Goal: Information Seeking & Learning: Learn about a topic

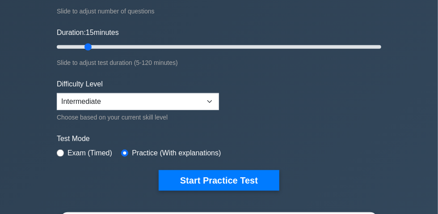
select select "expert"
click at [57, 95] on select "Beginner Intermediate Expert" at bounding box center [138, 101] width 162 height 17
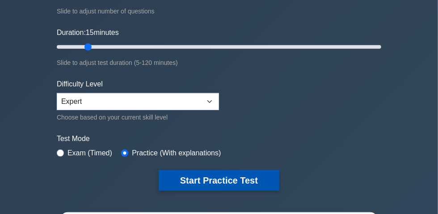
click at [222, 182] on button "Start Practice Test" at bounding box center [219, 180] width 121 height 21
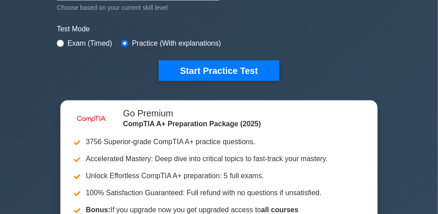
scroll to position [265, 0]
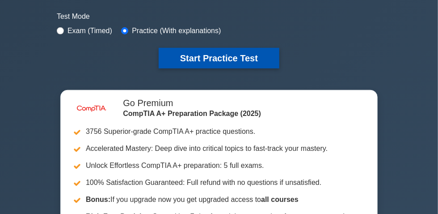
click at [205, 55] on button "Start Practice Test" at bounding box center [219, 58] width 121 height 21
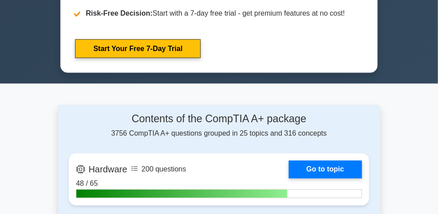
scroll to position [505, 0]
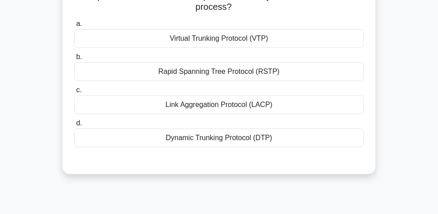
scroll to position [40, 0]
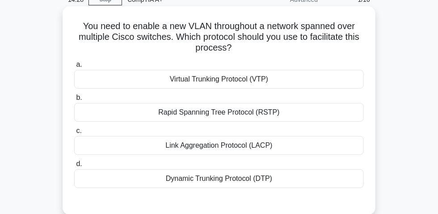
drag, startPoint x: 76, startPoint y: 31, endPoint x: 257, endPoint y: 50, distance: 182.4
click at [257, 50] on h5 "You need to enable a new VLAN throughout a network spanned over multiple Cisco …" at bounding box center [218, 37] width 291 height 33
click at [218, 149] on div "Link Aggregation Protocol (LACP)" at bounding box center [219, 145] width 290 height 19
click at [74, 134] on input "c. Link Aggregation Protocol (LACP)" at bounding box center [74, 131] width 0 height 6
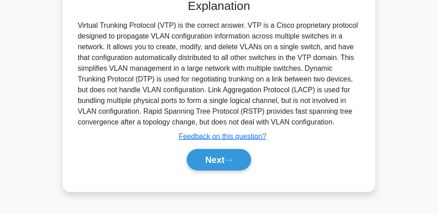
scroll to position [228, 0]
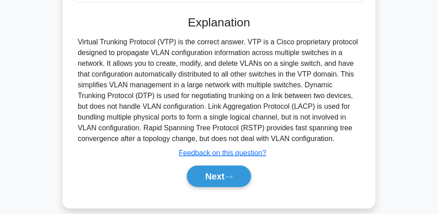
drag, startPoint x: 76, startPoint y: 43, endPoint x: 401, endPoint y: 146, distance: 341.3
click at [380, 146] on div "You need to enable a new VLAN throughout a network spanned over multiple Cisco …" at bounding box center [219, 19] width 322 height 399
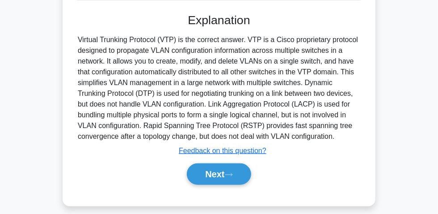
copy div "Virtual Trunking Protocol (VTP) is the correct answer. VTP is a Cisco proprieta…"
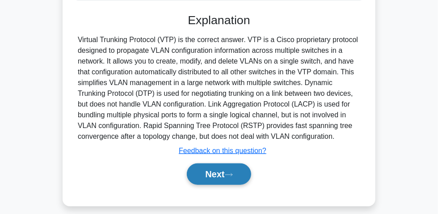
click at [211, 176] on button "Next" at bounding box center [219, 173] width 64 height 21
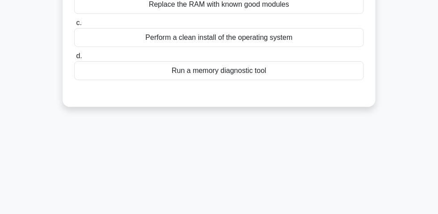
scroll to position [25, 0]
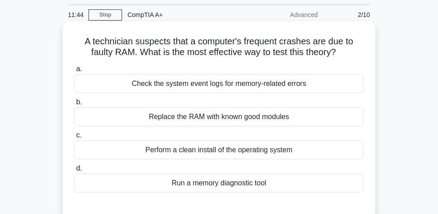
click at [217, 185] on div "Run a memory diagnostic tool" at bounding box center [219, 182] width 290 height 19
click at [74, 171] on input "d. Run a memory diagnostic tool" at bounding box center [74, 168] width 0 height 6
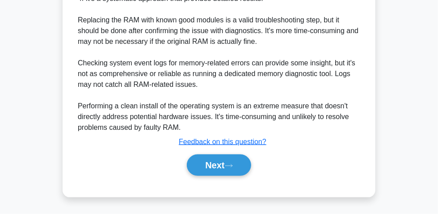
scroll to position [325, 0]
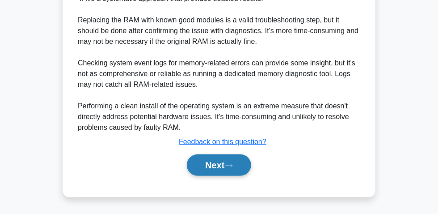
click at [228, 167] on icon at bounding box center [229, 165] width 8 height 5
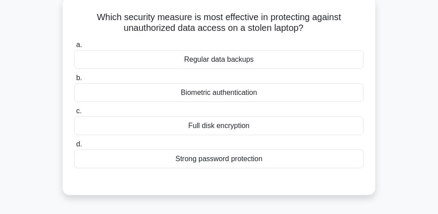
scroll to position [66, 0]
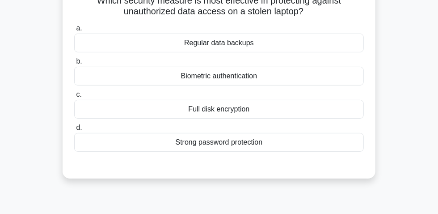
click at [229, 118] on div "Full disk encryption" at bounding box center [219, 109] width 290 height 19
click at [74, 97] on input "c. Full disk encryption" at bounding box center [74, 95] width 0 height 6
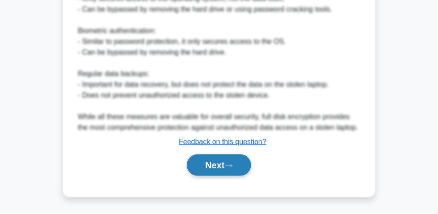
click at [215, 161] on button "Next" at bounding box center [219, 164] width 64 height 21
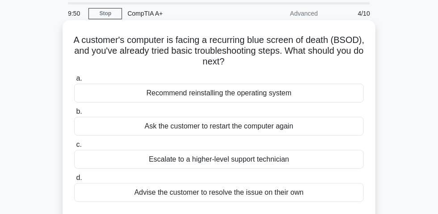
scroll to position [40, 0]
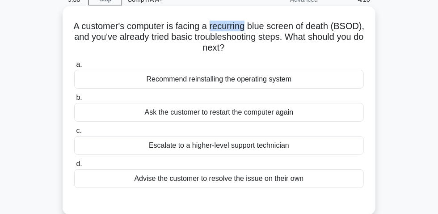
drag, startPoint x: 228, startPoint y: 29, endPoint x: 262, endPoint y: 30, distance: 34.4
click at [262, 30] on h5 "A customer's computer is facing a recurring blue screen of death (BSOD), and yo…" at bounding box center [218, 37] width 291 height 33
drag, startPoint x: 135, startPoint y: 184, endPoint x: 305, endPoint y: 183, distance: 170.3
click at [305, 183] on div "Advise the customer to resolve the issue on their own" at bounding box center [219, 178] width 290 height 19
click at [268, 119] on div "Ask the customer to restart the computer again" at bounding box center [219, 112] width 290 height 19
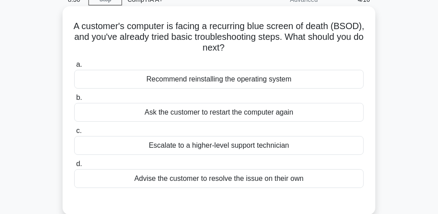
click at [74, 101] on input "b. Ask the customer to restart the computer again" at bounding box center [74, 98] width 0 height 6
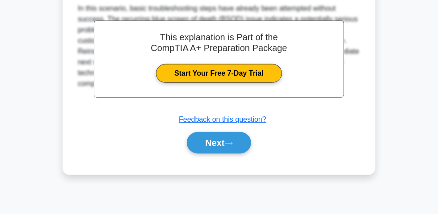
scroll to position [269, 0]
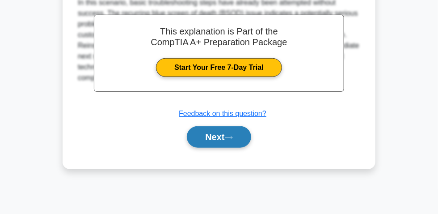
click at [207, 135] on button "Next" at bounding box center [219, 136] width 64 height 21
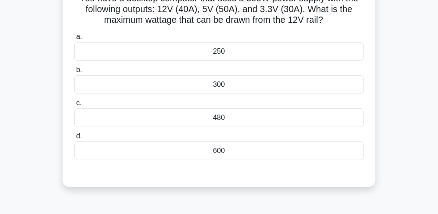
scroll to position [25, 0]
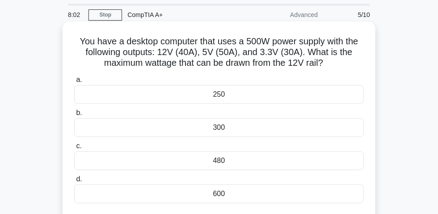
drag, startPoint x: 311, startPoint y: 56, endPoint x: 326, endPoint y: 67, distance: 19.0
click at [326, 67] on h5 "You have a desktop computer that uses a 500W power supply with the following ou…" at bounding box center [218, 52] width 291 height 33
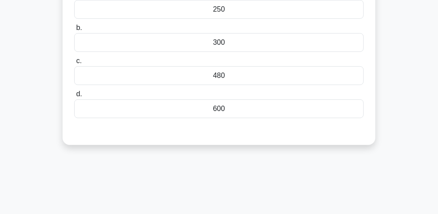
scroll to position [66, 0]
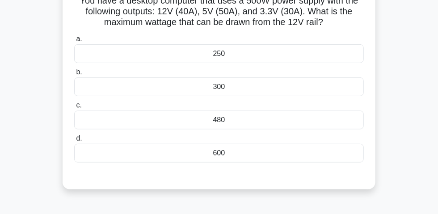
click at [224, 126] on div "480" at bounding box center [219, 119] width 290 height 19
click at [74, 108] on input "c. 480" at bounding box center [74, 105] width 0 height 6
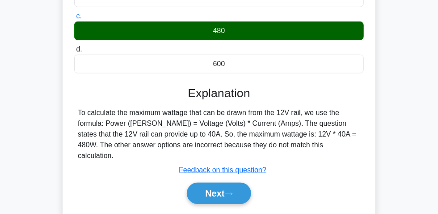
scroll to position [228, 0]
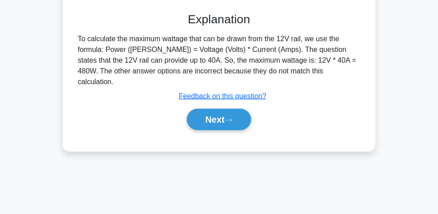
drag, startPoint x: 75, startPoint y: 41, endPoint x: 329, endPoint y: 69, distance: 255.9
click at [329, 69] on div "To calculate the maximum wattage that can be drawn from the 12V rail, we use th…" at bounding box center [219, 61] width 290 height 54
copy div "To calculate the maximum wattage that can be drawn from the 12V rail, we use th…"
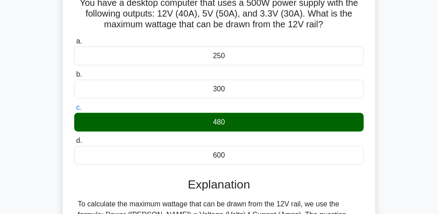
scroll to position [25, 0]
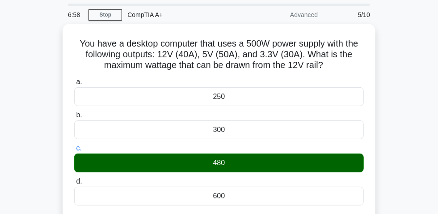
click at [380, 78] on div "You have a desktop computer that uses a 500W power supply with the following ou…" at bounding box center [219, 196] width 322 height 344
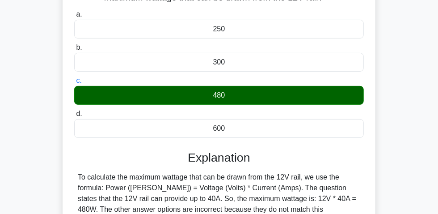
scroll to position [228, 0]
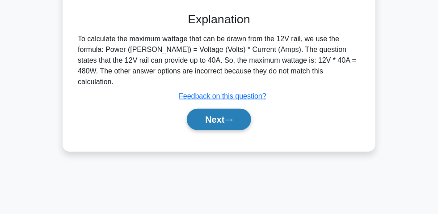
click at [214, 109] on button "Next" at bounding box center [219, 119] width 64 height 21
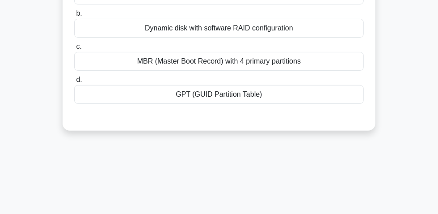
scroll to position [25, 0]
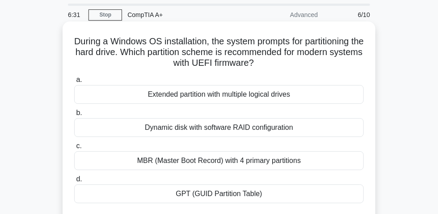
click at [232, 198] on div "GPT (GUID Partition Table)" at bounding box center [219, 193] width 290 height 19
click at [74, 182] on input "d. GPT (GUID Partition Table)" at bounding box center [74, 179] width 0 height 6
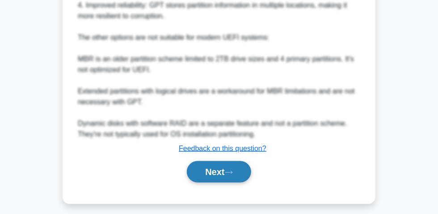
click at [215, 177] on button "Next" at bounding box center [219, 171] width 64 height 21
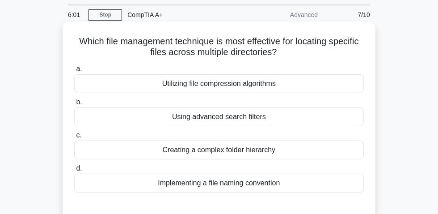
drag, startPoint x: 76, startPoint y: 49, endPoint x: 303, endPoint y: 53, distance: 227.5
click at [303, 53] on h5 "Which file management technique is most effective for locating specific files a…" at bounding box center [218, 47] width 291 height 22
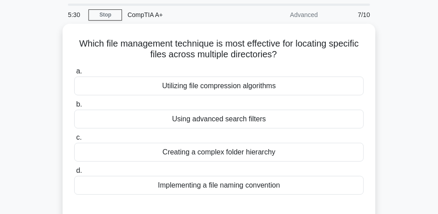
click at [380, 119] on div "Which file management technique is most effective for locating specific files a…" at bounding box center [219, 128] width 322 height 208
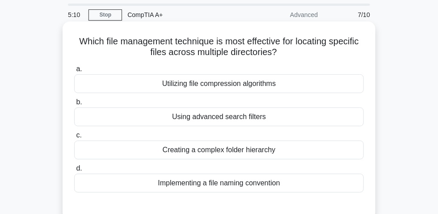
drag, startPoint x: 248, startPoint y: 185, endPoint x: 291, endPoint y: 181, distance: 43.1
click at [291, 181] on div "Implementing a file naming convention" at bounding box center [219, 182] width 290 height 19
drag, startPoint x: 244, startPoint y: 184, endPoint x: 272, endPoint y: 185, distance: 27.7
click at [292, 189] on div "Implementing a file naming convention" at bounding box center [219, 182] width 290 height 19
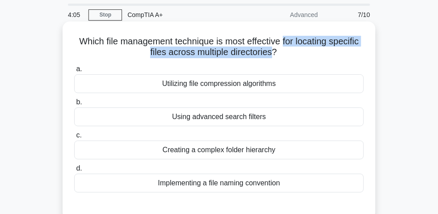
drag, startPoint x: 285, startPoint y: 42, endPoint x: 273, endPoint y: 55, distance: 17.7
click at [273, 55] on h5 "Which file management technique is most effective for locating specific files a…" at bounding box center [218, 47] width 291 height 22
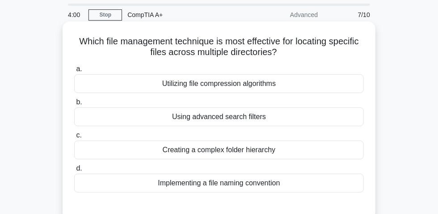
click at [262, 124] on div "Using advanced search filters" at bounding box center [219, 116] width 290 height 19
click at [74, 105] on input "b. Using advanced search filters" at bounding box center [74, 102] width 0 height 6
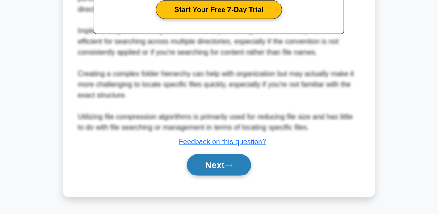
click at [222, 164] on button "Next" at bounding box center [219, 164] width 64 height 21
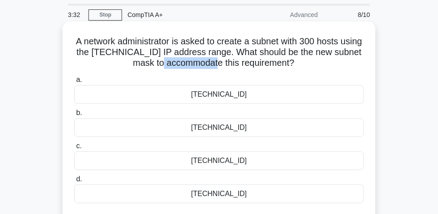
drag, startPoint x: 178, startPoint y: 67, endPoint x: 238, endPoint y: 68, distance: 59.5
click at [238, 68] on h5 "A network administrator is asked to create a subnet with 300 hosts using the 17…" at bounding box center [218, 52] width 291 height 33
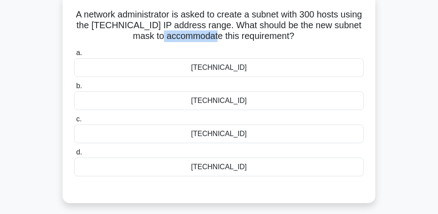
scroll to position [66, 0]
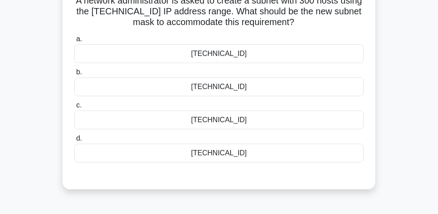
click at [231, 57] on div "255.255.255.0" at bounding box center [219, 53] width 290 height 19
click at [74, 42] on input "a. 255.255.255.0" at bounding box center [74, 39] width 0 height 6
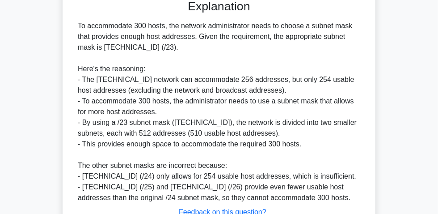
scroll to position [228, 0]
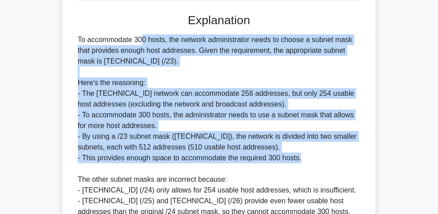
drag, startPoint x: 75, startPoint y: 44, endPoint x: 304, endPoint y: 162, distance: 258.1
click at [304, 162] on div "To accommodate 300 hosts, the network administrator needs to choose a subnet ma…" at bounding box center [219, 125] width 290 height 182
copy div "To accommodate 300 hosts, the network administrator needs to choose a subnet ma…"
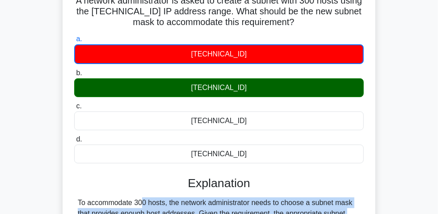
scroll to position [25, 0]
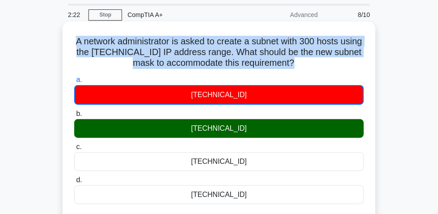
drag, startPoint x: 85, startPoint y: 45, endPoint x: 339, endPoint y: 67, distance: 255.3
click at [344, 68] on h5 "A network administrator is asked to create a subnet with 300 hosts using the 17…" at bounding box center [218, 52] width 291 height 33
copy h5 "A network administrator is asked to create a subnet with 300 hosts using the 17…"
drag, startPoint x: 191, startPoint y: 129, endPoint x: 237, endPoint y: 135, distance: 46.4
click at [257, 136] on div "255.255.254.0" at bounding box center [219, 128] width 290 height 19
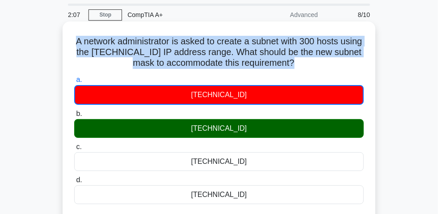
copy div "255.255.254.0"
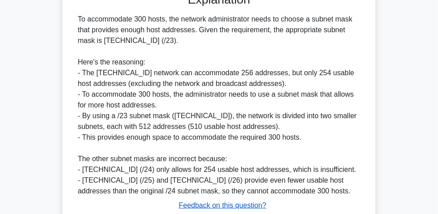
scroll to position [310, 0]
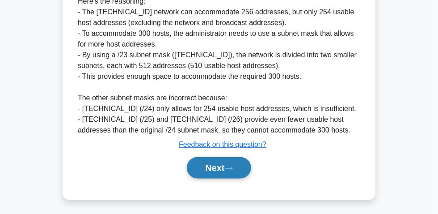
click at [222, 166] on button "Next" at bounding box center [219, 167] width 64 height 21
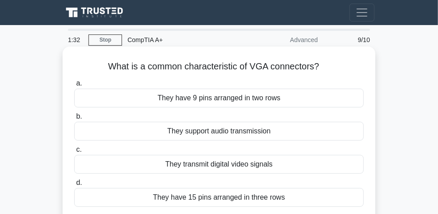
scroll to position [40, 0]
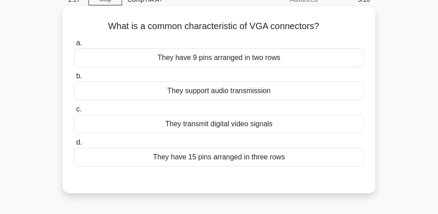
click at [247, 162] on div "They have 15 pins arranged in three rows" at bounding box center [219, 157] width 290 height 19
click at [74, 145] on input "d. They have 15 pins arranged in three rows" at bounding box center [74, 142] width 0 height 6
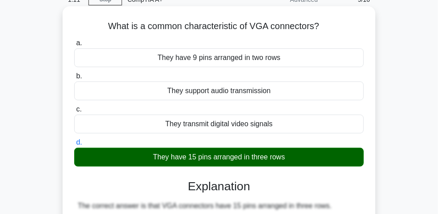
drag, startPoint x: 109, startPoint y: 31, endPoint x: 304, endPoint y: 30, distance: 194.9
click at [329, 24] on h5 "What is a common characteristic of VGA connectors? .spinner_0XTQ{transform-orig…" at bounding box center [218, 27] width 291 height 12
copy h5 "What is a common characteristic of VGA connectors?"
drag, startPoint x: 226, startPoint y: 162, endPoint x: 278, endPoint y: 162, distance: 51.9
click at [328, 164] on div "They have 15 pins arranged in three rows" at bounding box center [219, 157] width 290 height 19
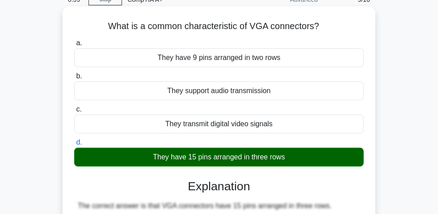
copy div "They have 15 pins arranged in three rows"
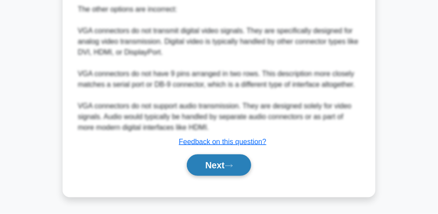
click at [212, 164] on button "Next" at bounding box center [219, 164] width 64 height 21
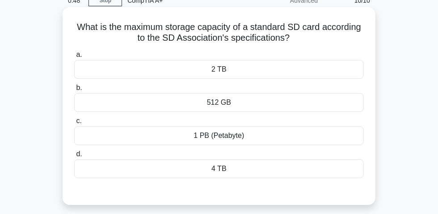
scroll to position [25, 0]
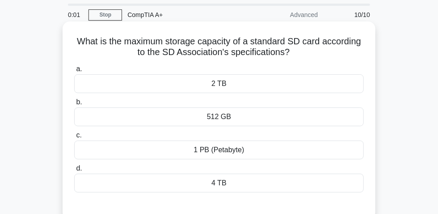
drag, startPoint x: 221, startPoint y: 184, endPoint x: 228, endPoint y: 182, distance: 7.5
click at [222, 183] on div "4 TB" at bounding box center [219, 182] width 290 height 19
click at [74, 171] on input "d. 4 TB" at bounding box center [74, 168] width 0 height 6
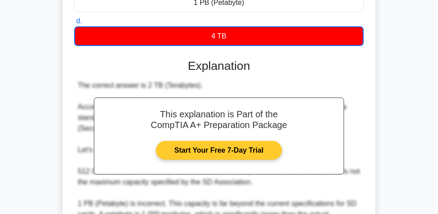
scroll to position [106, 0]
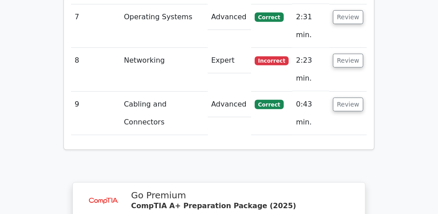
scroll to position [1483, 0]
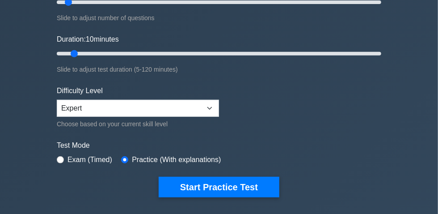
scroll to position [122, 0]
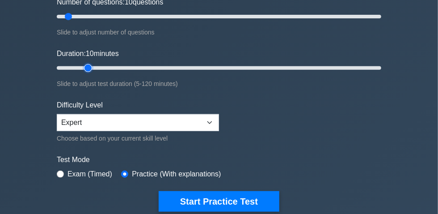
type input "15"
click at [89, 68] on input "Duration: 10 minutes" at bounding box center [219, 68] width 325 height 11
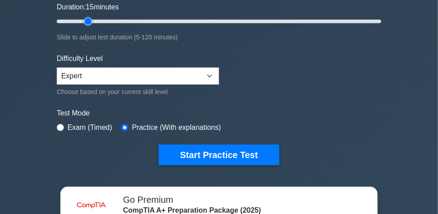
scroll to position [203, 0]
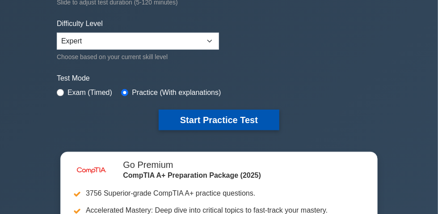
click at [221, 123] on button "Start Practice Test" at bounding box center [219, 120] width 121 height 21
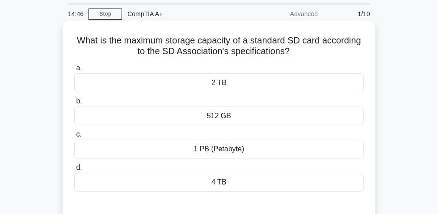
scroll to position [81, 0]
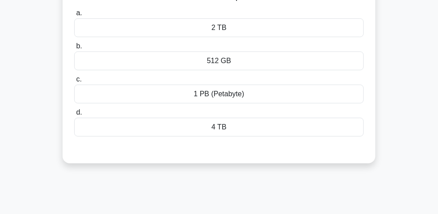
click at [220, 33] on div "2 TB" at bounding box center [219, 27] width 290 height 19
click at [74, 16] on input "a. 2 TB" at bounding box center [74, 13] width 0 height 6
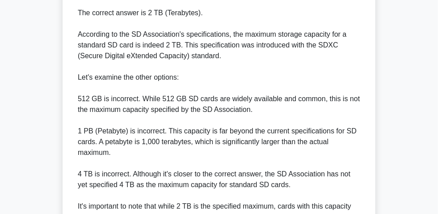
scroll to position [203, 0]
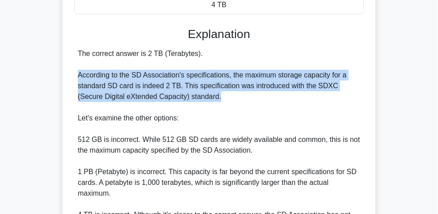
drag, startPoint x: 77, startPoint y: 76, endPoint x: 215, endPoint y: 101, distance: 139.9
click at [215, 101] on div "The correct answer is 2 TB (Terabytes). According to the SD Association's speci…" at bounding box center [219, 171] width 290 height 247
copy div "According to the SD Association's specifications, the maximum storage capacity …"
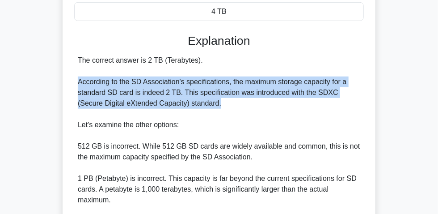
scroll to position [81, 0]
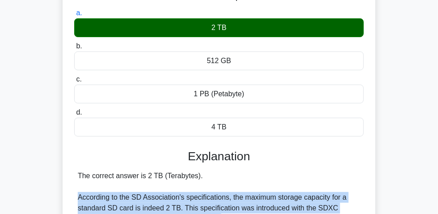
drag, startPoint x: 208, startPoint y: 34, endPoint x: 232, endPoint y: 30, distance: 24.8
click at [236, 31] on div "2 TB" at bounding box center [219, 27] width 290 height 19
copy div "2 TB"
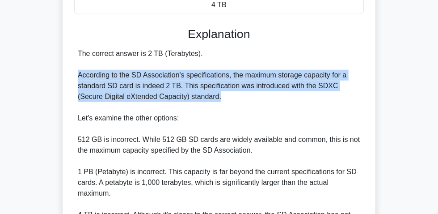
scroll to position [366, 0]
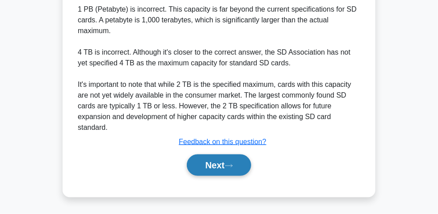
click at [231, 165] on button "Next" at bounding box center [219, 164] width 64 height 21
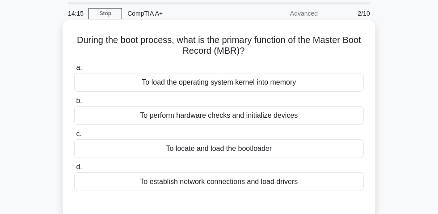
scroll to position [40, 0]
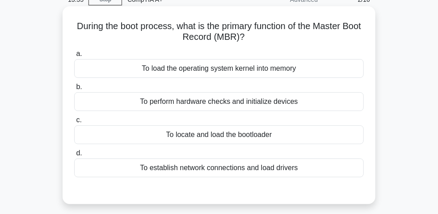
click at [245, 139] on div "To locate and load the bootloader" at bounding box center [219, 134] width 290 height 19
click at [74, 123] on input "c. To locate and load the bootloader" at bounding box center [74, 120] width 0 height 6
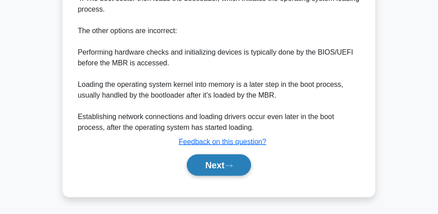
click at [226, 161] on button "Next" at bounding box center [219, 164] width 64 height 21
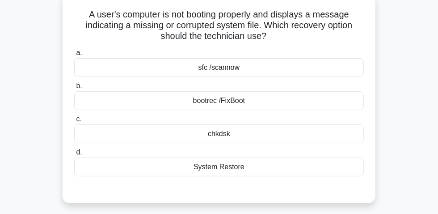
scroll to position [66, 0]
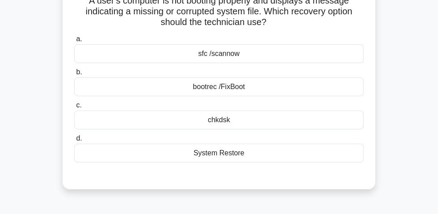
click at [247, 92] on div "bootrec /FixBoot" at bounding box center [219, 86] width 290 height 19
click at [74, 75] on input "b. bootrec /FixBoot" at bounding box center [74, 72] width 0 height 6
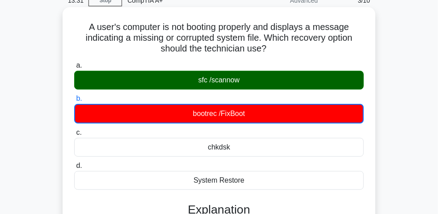
scroll to position [25, 0]
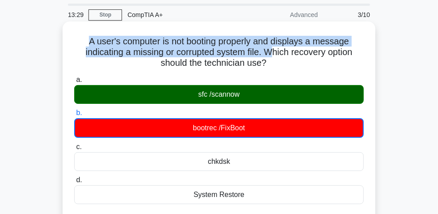
drag, startPoint x: 78, startPoint y: 41, endPoint x: 274, endPoint y: 60, distance: 196.7
click at [274, 60] on h5 "A user's computer is not booting properly and displays a message indicating a m…" at bounding box center [218, 52] width 291 height 33
click at [74, 49] on h5 "A user's computer is not booting properly and displays a message indicating a m…" at bounding box center [218, 52] width 291 height 33
click at [84, 42] on h5 "A user's computer is not booting properly and displays a message indicating a m…" at bounding box center [218, 52] width 291 height 33
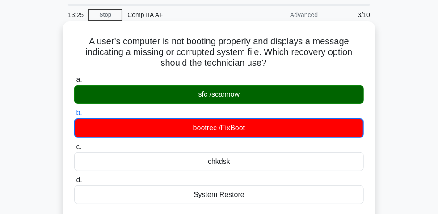
click at [88, 69] on h5 "A user's computer is not booting properly and displays a message indicating a m…" at bounding box center [218, 52] width 291 height 33
drag, startPoint x: 78, startPoint y: 43, endPoint x: 293, endPoint y: 72, distance: 217.5
click at [293, 69] on h5 "A user's computer is not booting properly and displays a message indicating a m…" at bounding box center [218, 52] width 291 height 33
copy h5 "A user's computer is not booting properly and displays a message indicating a m…"
drag, startPoint x: 184, startPoint y: 98, endPoint x: 219, endPoint y: 103, distance: 35.7
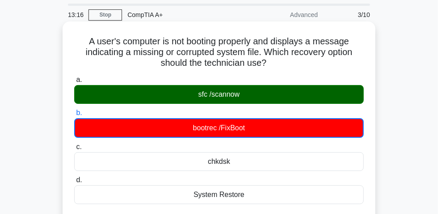
click at [255, 99] on div "sfc /scannow" at bounding box center [219, 94] width 290 height 19
copy div "sfc /scannow"
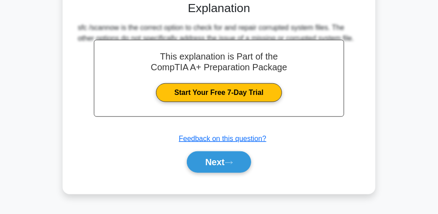
scroll to position [269, 0]
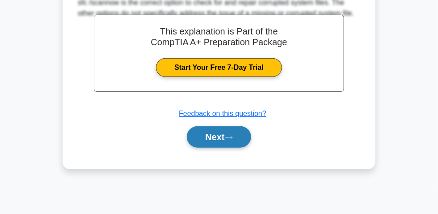
click at [219, 131] on button "Next" at bounding box center [219, 136] width 64 height 21
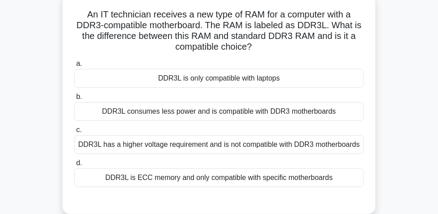
scroll to position [66, 0]
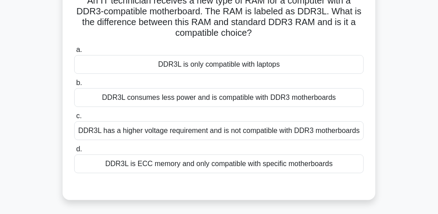
click at [198, 169] on div "DDR3L is ECC memory and only compatible with specific motherboards" at bounding box center [219, 163] width 290 height 19
click at [74, 152] on input "d. DDR3L is ECC memory and only compatible with specific motherboards" at bounding box center [74, 149] width 0 height 6
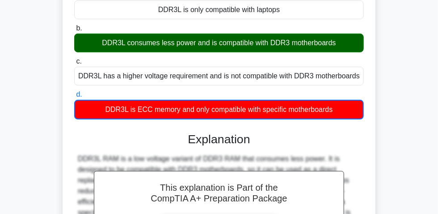
scroll to position [0, 0]
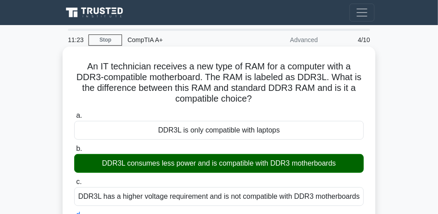
drag, startPoint x: 73, startPoint y: 71, endPoint x: 235, endPoint y: 95, distance: 163.1
click at [258, 97] on h5 "An IT technician receives a new type of RAM for a computer with a DDR3-compatib…" at bounding box center [218, 83] width 291 height 44
drag, startPoint x: 223, startPoint y: 98, endPoint x: 229, endPoint y: 105, distance: 8.9
click at [265, 105] on h5 "An IT technician receives a new type of RAM for a computer with a DDR3-compatib…" at bounding box center [218, 83] width 291 height 44
copy h5 "An IT technician receives a new type of RAM for a computer with a DDR3-compatib…"
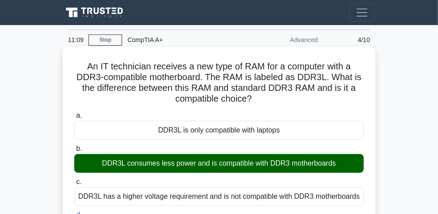
drag, startPoint x: 101, startPoint y: 167, endPoint x: 332, endPoint y: 171, distance: 231.1
click at [346, 169] on div "DDR3L consumes less power and is compatible with DDR3 motherboards" at bounding box center [219, 163] width 290 height 19
copy div "DDR3L consumes less power and is compatible with DDR3 motherboards"
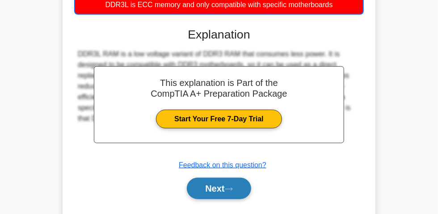
scroll to position [269, 0]
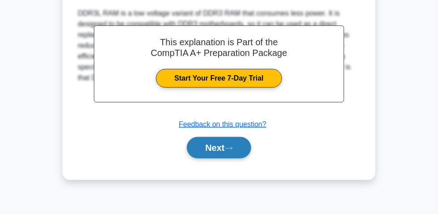
click at [211, 150] on button "Next" at bounding box center [219, 147] width 64 height 21
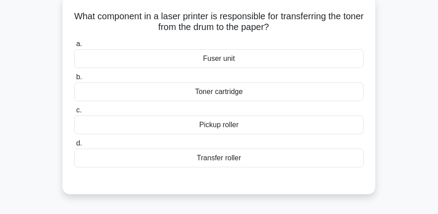
scroll to position [25, 0]
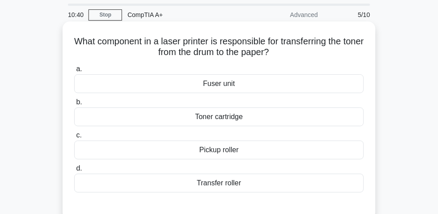
click at [228, 187] on div "Transfer roller" at bounding box center [219, 182] width 290 height 19
click at [74, 171] on input "d. Transfer roller" at bounding box center [74, 168] width 0 height 6
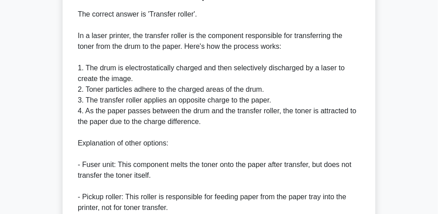
scroll to position [228, 0]
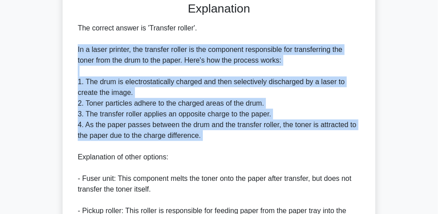
drag, startPoint x: 72, startPoint y: 51, endPoint x: 329, endPoint y: 144, distance: 273.7
click at [329, 144] on div "What component in a laser printer is responsible for transferring the toner fro…" at bounding box center [219, 71] width 306 height 498
copy div "In a laser printer, the transfer roller is the component responsible for transf…"
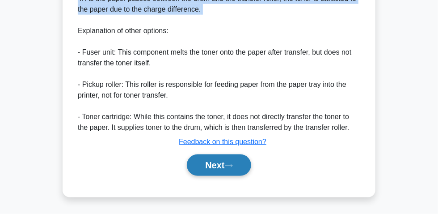
click at [220, 162] on button "Next" at bounding box center [219, 164] width 64 height 21
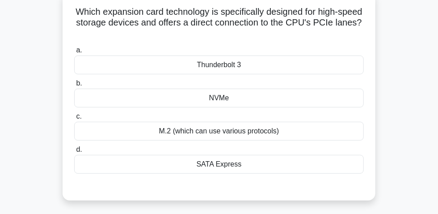
scroll to position [40, 0]
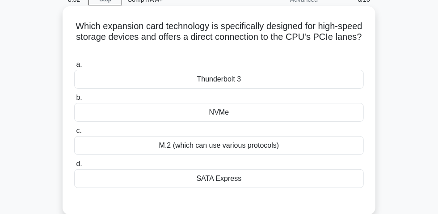
click at [211, 187] on div "SATA Express" at bounding box center [219, 178] width 290 height 19
click at [74, 167] on input "d. SATA Express" at bounding box center [74, 164] width 0 height 6
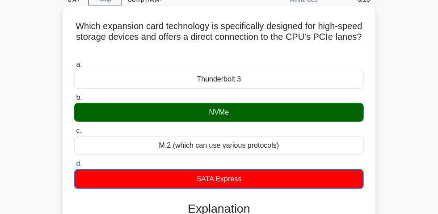
drag, startPoint x: 78, startPoint y: 27, endPoint x: 268, endPoint y: 53, distance: 192.2
click at [275, 54] on h5 "Which expansion card technology is specifically designed for high-speed storage…" at bounding box center [218, 37] width 291 height 33
copy h5 "Which expansion card technology is specifically designed for high-speed storage…"
drag, startPoint x: 207, startPoint y: 115, endPoint x: 222, endPoint y: 114, distance: 15.3
click at [251, 118] on div "NVMe" at bounding box center [219, 112] width 290 height 19
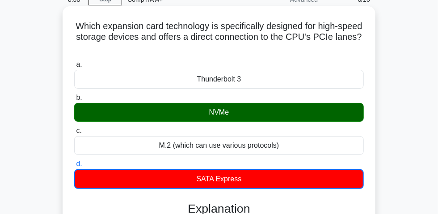
copy div "NVMe"
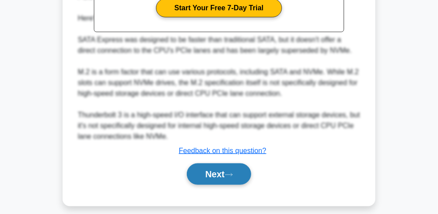
click at [215, 176] on button "Next" at bounding box center [219, 173] width 64 height 21
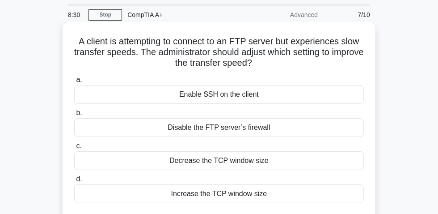
scroll to position [66, 0]
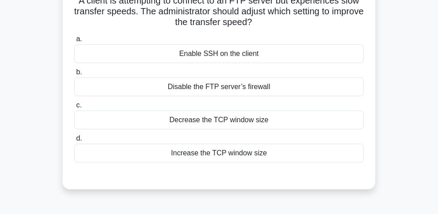
click at [212, 59] on div "Enable SSH on the client" at bounding box center [219, 53] width 290 height 19
click at [74, 42] on input "a. Enable SSH on the client" at bounding box center [74, 39] width 0 height 6
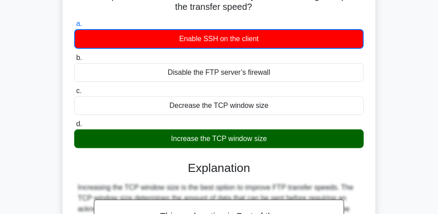
scroll to position [40, 0]
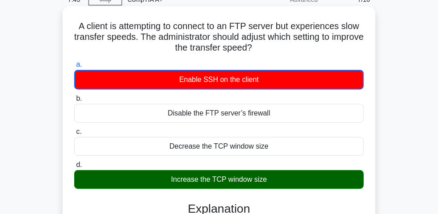
drag, startPoint x: 73, startPoint y: 27, endPoint x: 311, endPoint y: 52, distance: 239.1
click at [311, 52] on h5 "A client is attempting to connect to an FTP server but experiences slow transfe…" at bounding box center [218, 37] width 291 height 33
copy h5 "A client is attempting to connect to an FTP server but experiences slow transfe…"
drag, startPoint x: 169, startPoint y: 182, endPoint x: 278, endPoint y: 183, distance: 110.0
click at [299, 184] on div "Increase the TCP window size" at bounding box center [219, 179] width 290 height 19
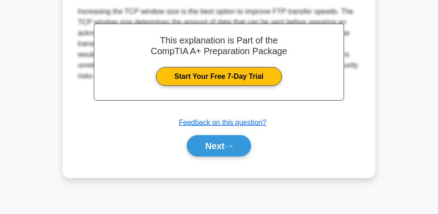
scroll to position [269, 0]
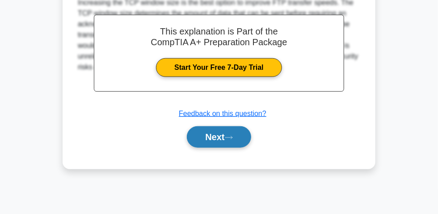
click at [217, 135] on button "Next" at bounding box center [219, 136] width 64 height 21
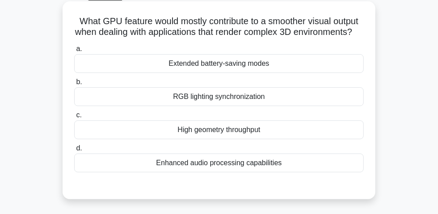
scroll to position [25, 0]
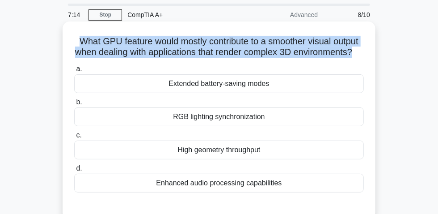
drag, startPoint x: 72, startPoint y: 43, endPoint x: 373, endPoint y: 54, distance: 300.6
click at [373, 54] on div "What GPU feature would mostly contribute to a smoother visual output when deali…" at bounding box center [219, 120] width 313 height 198
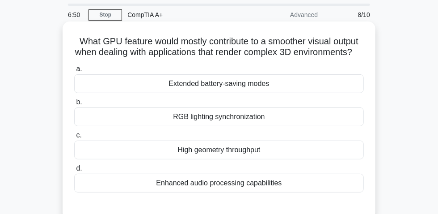
click at [261, 192] on div "Enhanced audio processing capabilities" at bounding box center [219, 182] width 290 height 19
click at [74, 171] on input "d. Enhanced audio processing capabilities" at bounding box center [74, 168] width 0 height 6
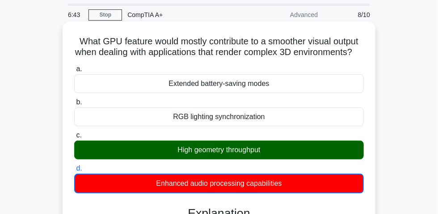
drag, startPoint x: 71, startPoint y: 41, endPoint x: 361, endPoint y: 66, distance: 291.2
drag, startPoint x: 168, startPoint y: 162, endPoint x: 266, endPoint y: 168, distance: 97.6
click at [308, 173] on div "a. Extended battery-saving modes b. RGB lighting synchronization c. d." at bounding box center [219, 128] width 300 height 133
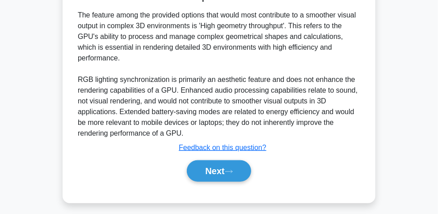
scroll to position [228, 0]
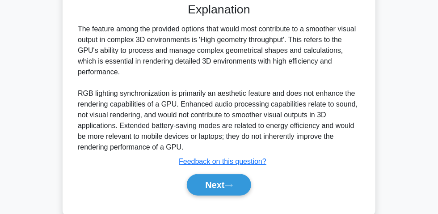
drag, startPoint x: 75, startPoint y: 44, endPoint x: 371, endPoint y: 80, distance: 298.1
click at [371, 80] on div "What GPU feature would mostly contribute to a smoother visual output when deali…" at bounding box center [219, 18] width 306 height 392
drag, startPoint x: 71, startPoint y: 66, endPoint x: 75, endPoint y: 60, distance: 7.1
click at [72, 65] on div "What GPU feature would mostly contribute to a smoother visual output when deali…" at bounding box center [219, 18] width 306 height 392
click at [72, 42] on div "What GPU feature would mostly contribute to a smoother visual output when deali…" at bounding box center [219, 18] width 306 height 392
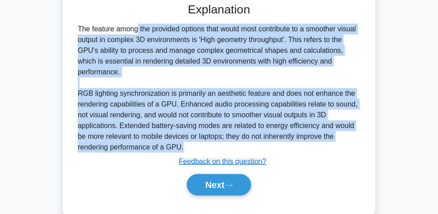
drag, startPoint x: 77, startPoint y: 41, endPoint x: 296, endPoint y: 151, distance: 244.9
click at [296, 151] on div "The feature among the provided options that would most contribute to a smoother…" at bounding box center [219, 88] width 290 height 129
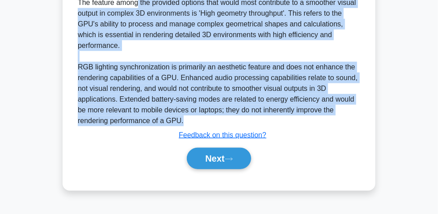
scroll to position [269, 0]
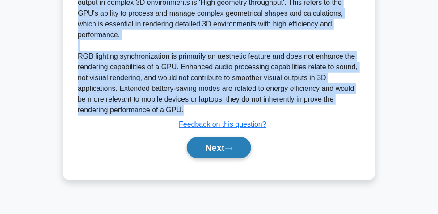
click at [225, 147] on button "Next" at bounding box center [219, 147] width 64 height 21
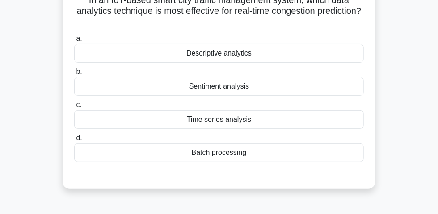
scroll to position [25, 0]
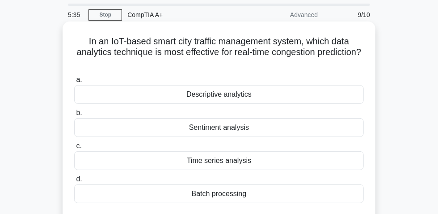
drag, startPoint x: 81, startPoint y: 45, endPoint x: 217, endPoint y: 65, distance: 137.4
click at [263, 69] on h5 "In an IoT-based smart city traffic management system, which data analytics tech…" at bounding box center [218, 52] width 291 height 33
drag, startPoint x: 190, startPoint y: 196, endPoint x: 252, endPoint y: 199, distance: 62.7
click at [273, 203] on div "Batch processing" at bounding box center [219, 193] width 290 height 19
drag, startPoint x: 219, startPoint y: 160, endPoint x: 252, endPoint y: 162, distance: 33.1
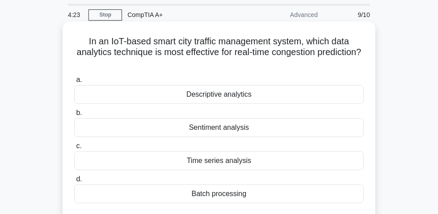
click at [268, 163] on div "Time series analysis" at bounding box center [219, 160] width 290 height 19
drag, startPoint x: 181, startPoint y: 130, endPoint x: 243, endPoint y: 136, distance: 62.4
click at [261, 140] on div "a. Descriptive analytics b. Sentiment analysis c. d." at bounding box center [219, 138] width 300 height 132
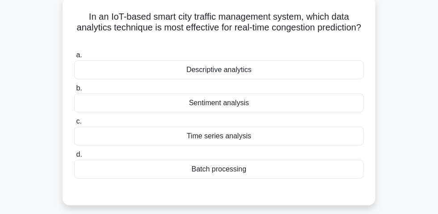
scroll to position [66, 0]
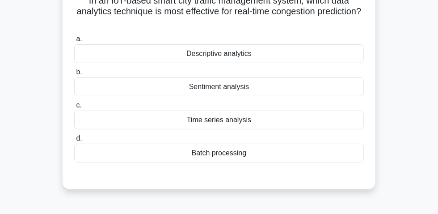
click at [227, 115] on div "Time series analysis" at bounding box center [219, 119] width 290 height 19
click at [211, 123] on div "Time series analysis" at bounding box center [219, 119] width 290 height 19
click at [74, 108] on input "c. Time series analysis" at bounding box center [74, 105] width 0 height 6
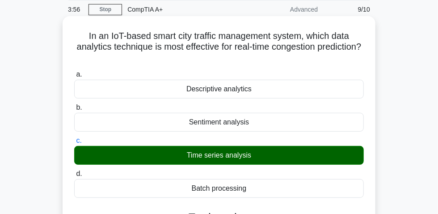
scroll to position [0, 0]
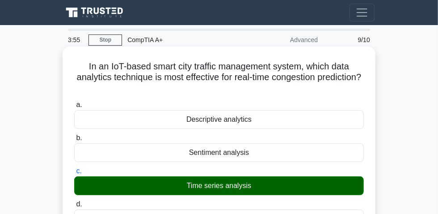
drag, startPoint x: 207, startPoint y: 84, endPoint x: 273, endPoint y: 93, distance: 67.1
click at [273, 93] on h5 "In an IoT-based smart city traffic management system, which data analytics tech…" at bounding box center [218, 77] width 291 height 33
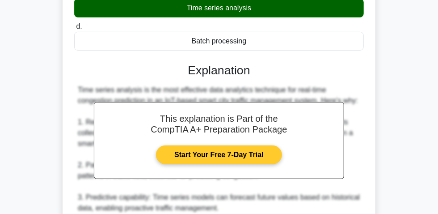
scroll to position [118, 0]
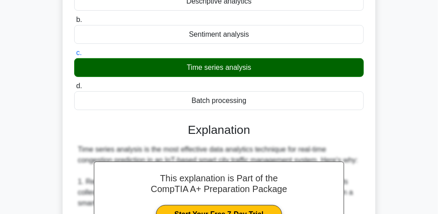
drag, startPoint x: 181, startPoint y: 71, endPoint x: 279, endPoint y: 83, distance: 98.6
click at [315, 91] on div "a. Descriptive analytics b. Sentiment analysis c. d." at bounding box center [219, 45] width 300 height 132
click at [205, 71] on div "Time series analysis" at bounding box center [219, 67] width 290 height 19
click at [74, 56] on input "c. Time series analysis" at bounding box center [74, 53] width 0 height 6
drag, startPoint x: 186, startPoint y: 67, endPoint x: 238, endPoint y: 73, distance: 51.7
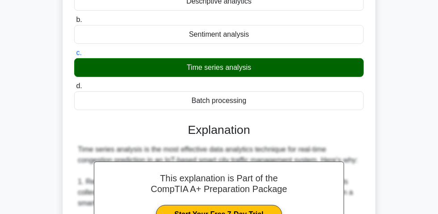
click at [272, 77] on div "Time series analysis" at bounding box center [219, 67] width 290 height 19
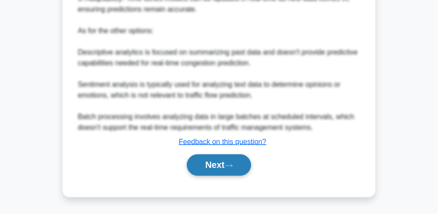
click at [219, 165] on button "Next" at bounding box center [219, 164] width 64 height 21
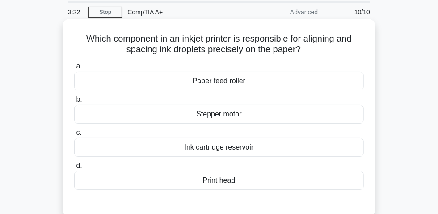
scroll to position [40, 0]
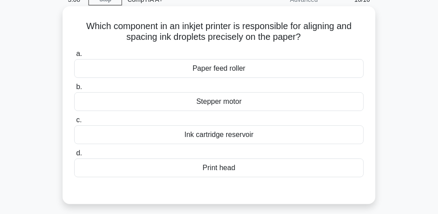
drag, startPoint x: 80, startPoint y: 28, endPoint x: 312, endPoint y: 42, distance: 231.5
click at [342, 41] on h5 "Which component in an inkjet printer is responsible for aligning and spacing in…" at bounding box center [218, 32] width 291 height 22
drag, startPoint x: 181, startPoint y: 139, endPoint x: 258, endPoint y: 139, distance: 76.4
click at [258, 139] on div "Ink cartridge reservoir" at bounding box center [219, 134] width 290 height 19
click at [214, 172] on div "Print head" at bounding box center [219, 167] width 290 height 19
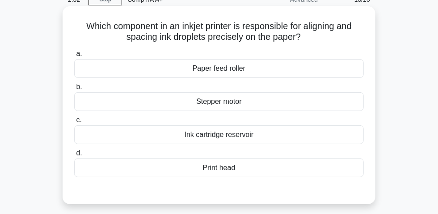
click at [74, 156] on input "d. Print head" at bounding box center [74, 153] width 0 height 6
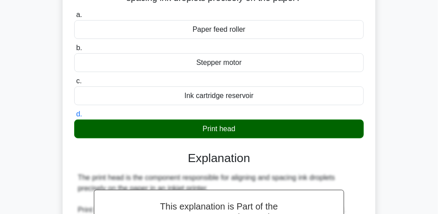
scroll to position [0, 0]
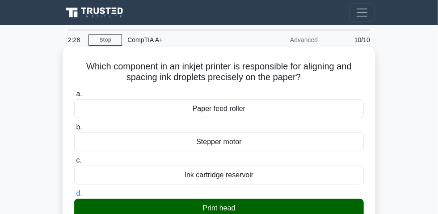
drag, startPoint x: 80, startPoint y: 70, endPoint x: 337, endPoint y: 82, distance: 257.7
click at [337, 82] on h5 "Which component in an inkjet printer is responsible for aligning and spacing in…" at bounding box center [218, 72] width 291 height 22
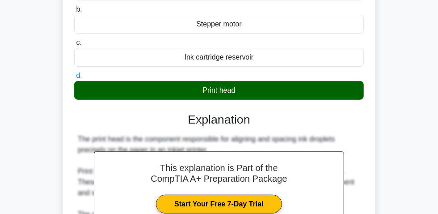
scroll to position [162, 0]
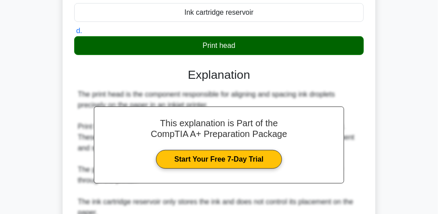
drag, startPoint x: 196, startPoint y: 48, endPoint x: 234, endPoint y: 49, distance: 38.5
click at [270, 51] on div "Print head" at bounding box center [219, 45] width 290 height 19
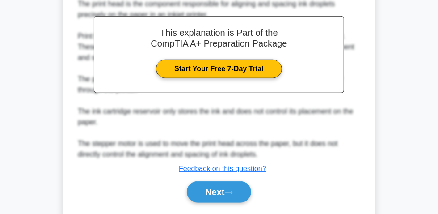
scroll to position [283, 0]
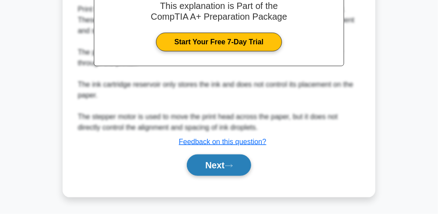
click at [230, 161] on button "Next" at bounding box center [219, 164] width 64 height 21
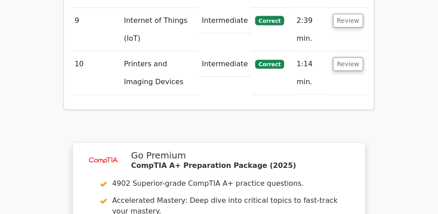
scroll to position [1666, 0]
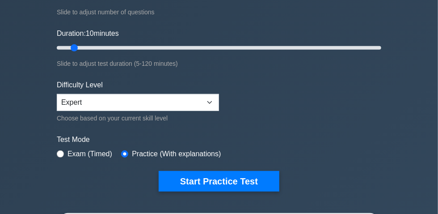
scroll to position [122, 0]
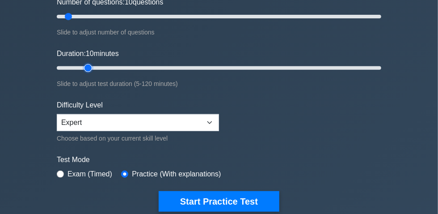
type input "15"
click at [84, 73] on input "Duration: 10 minutes" at bounding box center [219, 68] width 325 height 11
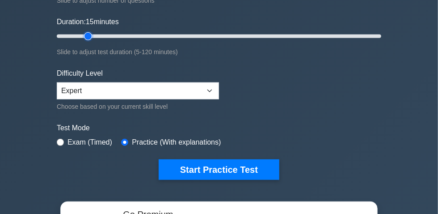
scroll to position [203, 0]
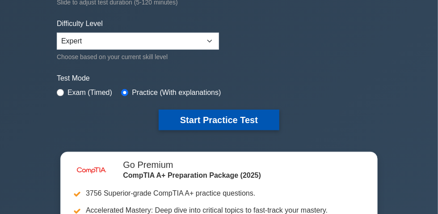
click at [206, 121] on button "Start Practice Test" at bounding box center [219, 120] width 121 height 21
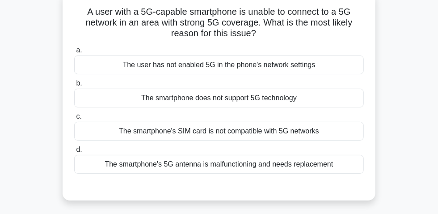
scroll to position [40, 0]
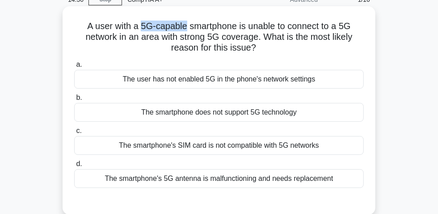
drag, startPoint x: 139, startPoint y: 30, endPoint x: 184, endPoint y: 29, distance: 45.2
click at [184, 29] on h5 "A user with a 5G-capable smartphone is unable to connect to a 5G network in an …" at bounding box center [218, 37] width 291 height 33
drag, startPoint x: 208, startPoint y: 181, endPoint x: 256, endPoint y: 181, distance: 47.4
click at [256, 181] on div "The smartphone's 5G antenna is malfunctioning and needs replacement" at bounding box center [219, 178] width 290 height 19
click at [102, 178] on div "The smartphone's 5G antenna is malfunctioning and needs replacement" at bounding box center [219, 178] width 290 height 19
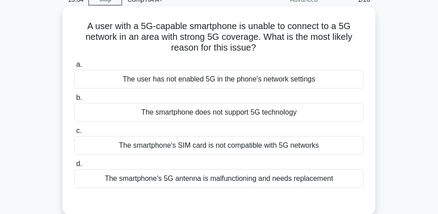
click at [74, 167] on input "d. The smartphone's 5G antenna is malfunctioning and needs replacement" at bounding box center [74, 164] width 0 height 6
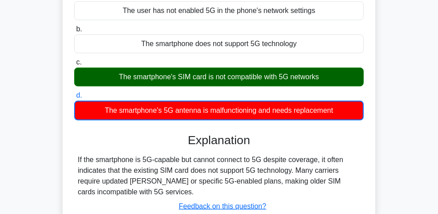
scroll to position [0, 0]
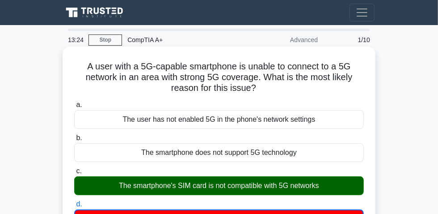
drag, startPoint x: 79, startPoint y: 73, endPoint x: 265, endPoint y: 91, distance: 187.2
click at [275, 88] on h5 "A user with a 5G-capable smartphone is unable to connect to a 5G network in an …" at bounding box center [218, 77] width 291 height 33
copy h5 "A user with a 5G-capable smartphone is unable to connect to a 5G network in an …"
click at [251, 100] on div "A user with a 5G-capable smartphone is unable to connect to a 5G network in an …" at bounding box center [219, 208] width 306 height 316
drag, startPoint x: 81, startPoint y: 72, endPoint x: 227, endPoint y: 82, distance: 146.1
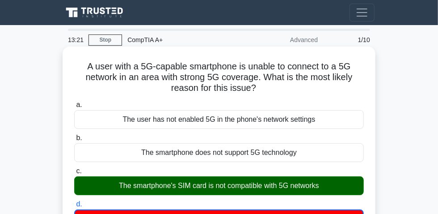
click at [283, 87] on h5 "A user with a 5G-capable smartphone is unable to connect to a 5G network in an …" at bounding box center [218, 77] width 291 height 33
copy h5 "A user with a 5G-capable smartphone is unable to connect to a 5G network in an …"
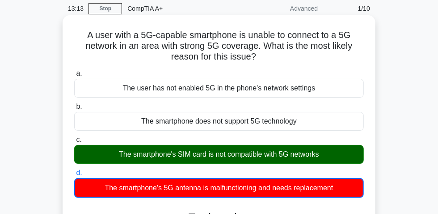
scroll to position [81, 0]
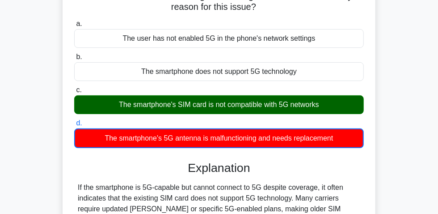
drag, startPoint x: 114, startPoint y: 109, endPoint x: 331, endPoint y: 113, distance: 216.8
click at [337, 111] on div "The smartphone's SIM card is not compatible with 5G networks" at bounding box center [219, 104] width 290 height 19
copy div "The smartphone's SIM card is not compatible with 5G networks"
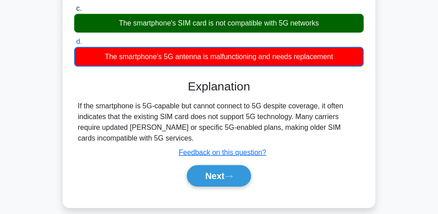
drag, startPoint x: 74, startPoint y: 109, endPoint x: 372, endPoint y: 140, distance: 299.8
click at [372, 140] on div "A user with a 5G-capable smartphone is unable to connect to a 5G network in an …" at bounding box center [219, 46] width 313 height 324
copy div "If the smartphone is 5G-capable but cannot connect to 5G despite coverage, it o…"
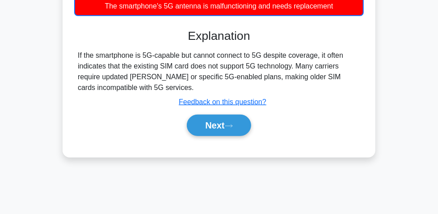
scroll to position [269, 0]
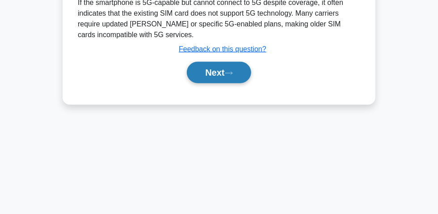
click at [217, 80] on button "Next" at bounding box center [219, 72] width 64 height 21
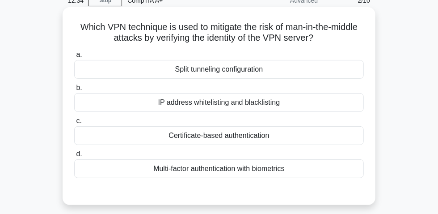
scroll to position [25, 0]
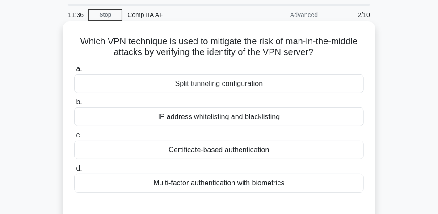
drag, startPoint x: 76, startPoint y: 44, endPoint x: 317, endPoint y: 51, distance: 241.9
click at [358, 51] on h5 "Which VPN technique is used to mitigate the risk of man-in-the-middle attacks b…" at bounding box center [218, 47] width 291 height 22
click at [233, 187] on div "Multi-factor authentication with biometrics" at bounding box center [219, 182] width 290 height 19
click at [74, 171] on input "d. Multi-factor authentication with biometrics" at bounding box center [74, 168] width 0 height 6
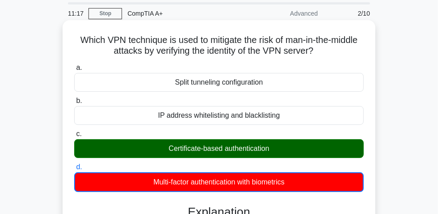
scroll to position [40, 0]
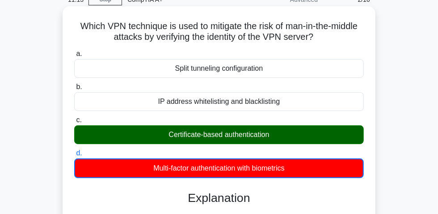
drag, startPoint x: 72, startPoint y: 30, endPoint x: 308, endPoint y: 34, distance: 236.5
copy h5 "Which VPN technique is used to mitigate the risk of man-in-the-middle attacks b…"
drag, startPoint x: 205, startPoint y: 137, endPoint x: 314, endPoint y: 135, distance: 109.5
click at [314, 135] on div "Certificate-based authentication" at bounding box center [219, 134] width 290 height 19
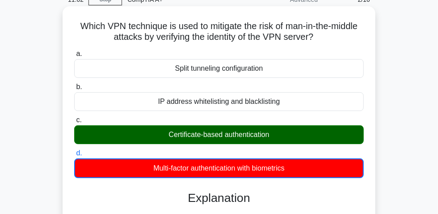
copy div "Certificate-based authentication"
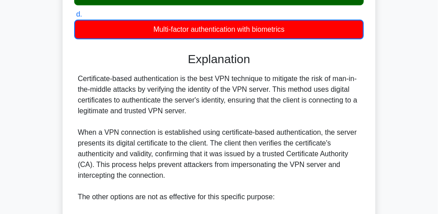
scroll to position [203, 0]
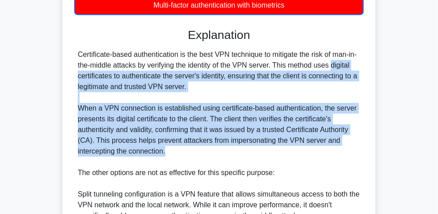
drag, startPoint x: 274, startPoint y: 67, endPoint x: 329, endPoint y: 156, distance: 104.4
click at [329, 156] on div "Certificate-based authentication is the best VPN technique to mitigate the risk…" at bounding box center [219, 183] width 283 height 268
copy div "This method uses digital certificates to authenticate the server's identity, en…"
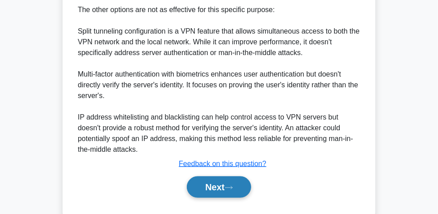
click at [218, 187] on button "Next" at bounding box center [219, 186] width 64 height 21
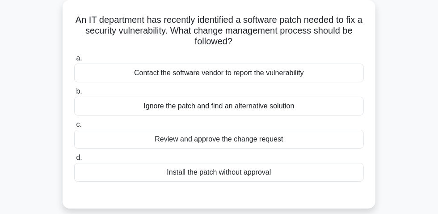
scroll to position [66, 0]
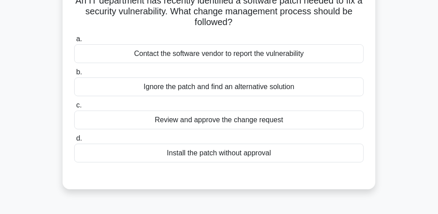
click at [245, 127] on div "Review and approve the change request" at bounding box center [219, 119] width 290 height 19
click at [74, 108] on input "c. Review and approve the change request" at bounding box center [74, 105] width 0 height 6
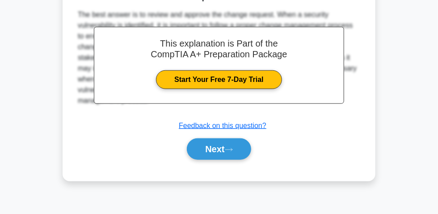
scroll to position [269, 0]
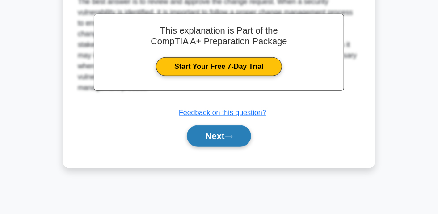
click at [217, 132] on button "Next" at bounding box center [219, 135] width 64 height 21
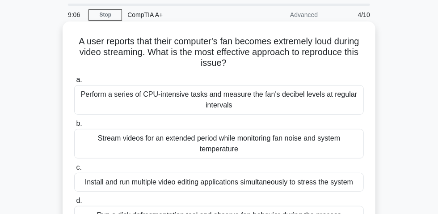
scroll to position [66, 0]
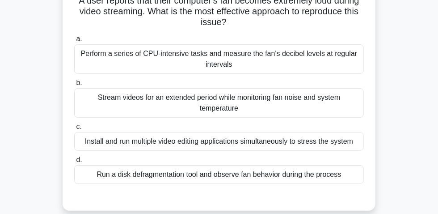
drag, startPoint x: 192, startPoint y: 12, endPoint x: 260, endPoint y: 25, distance: 69.3
click at [260, 25] on h5 "A user reports that their computer's fan becomes extremely loud during video st…" at bounding box center [218, 11] width 291 height 33
drag, startPoint x: 97, startPoint y: 101, endPoint x: 249, endPoint y: 113, distance: 152.9
click at [253, 112] on div "Stream videos for an extended period while monitoring fan noise and system temp…" at bounding box center [219, 103] width 290 height 30
drag, startPoint x: 81, startPoint y: 59, endPoint x: 218, endPoint y: 67, distance: 137.5
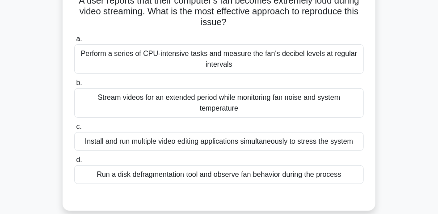
click at [250, 73] on div "Perform a series of CPU-intensive tasks and measure the fan's decibel levels at…" at bounding box center [219, 59] width 290 height 30
click at [283, 65] on div "Perform a series of CPU-intensive tasks and measure the fan's decibel levels at…" at bounding box center [219, 59] width 290 height 30
click at [74, 42] on input "a. Perform a series of CPU-intensive tasks and measure the fan's decibel levels…" at bounding box center [74, 39] width 0 height 6
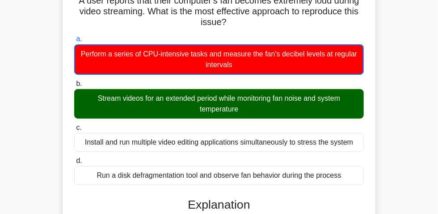
click at [251, 69] on div "Perform a series of CPU-intensive tasks and measure the fan's decibel levels at…" at bounding box center [219, 59] width 290 height 30
click at [74, 42] on input "a. Perform a series of CPU-intensive tasks and measure the fan's decibel levels…" at bounding box center [74, 39] width 0 height 6
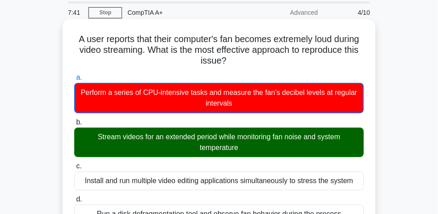
scroll to position [25, 0]
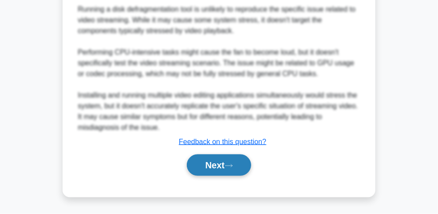
click at [228, 162] on button "Next" at bounding box center [219, 164] width 64 height 21
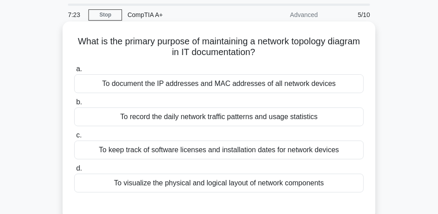
drag, startPoint x: 95, startPoint y: 46, endPoint x: 279, endPoint y: 59, distance: 184.1
click at [279, 58] on h5 "What is the primary purpose of maintaining a network topology diagram in IT doc…" at bounding box center [218, 47] width 291 height 22
click at [283, 189] on div "To visualize the physical and logical layout of network components" at bounding box center [219, 182] width 290 height 19
click at [74, 171] on input "d. To visualize the physical and logical layout of network components" at bounding box center [74, 168] width 0 height 6
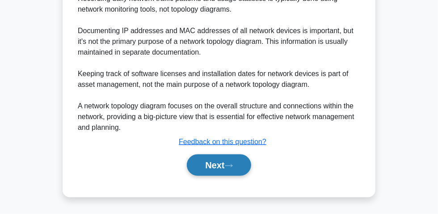
click at [219, 172] on button "Next" at bounding box center [219, 164] width 64 height 21
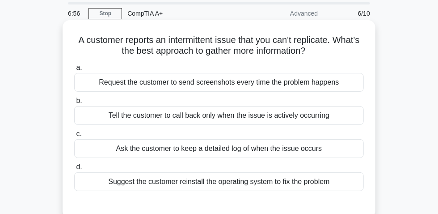
scroll to position [40, 0]
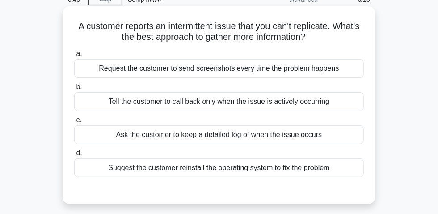
drag, startPoint x: 71, startPoint y: 30, endPoint x: 311, endPoint y: 42, distance: 240.3
click at [311, 42] on div "A customer reports an intermittent issue that you can't replicate. What's the b…" at bounding box center [219, 105] width 306 height 190
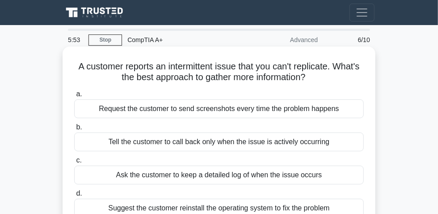
scroll to position [0, 0]
click at [203, 118] on div "Request the customer to send screenshots every time the problem happens" at bounding box center [219, 108] width 290 height 19
click at [74, 97] on input "a. Request the customer to send screenshots every time the problem happens" at bounding box center [74, 94] width 0 height 6
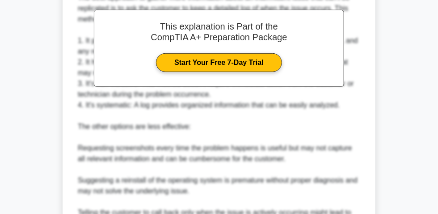
scroll to position [358, 0]
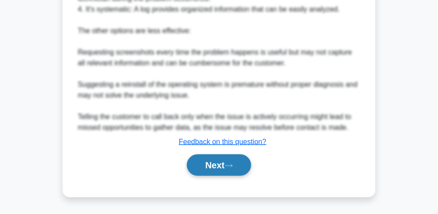
click at [223, 163] on button "Next" at bounding box center [219, 164] width 64 height 21
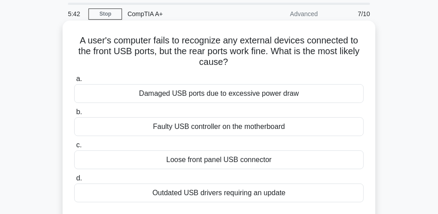
scroll to position [25, 0]
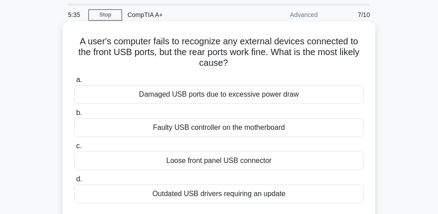
drag, startPoint x: 76, startPoint y: 46, endPoint x: 221, endPoint y: 63, distance: 146.3
click at [245, 69] on h5 "A user's computer fails to recognize any external devices connected to the fron…" at bounding box center [218, 52] width 291 height 33
click at [247, 167] on div "Loose front panel USB connector" at bounding box center [219, 160] width 290 height 19
click at [245, 163] on div "Loose front panel USB connector" at bounding box center [219, 160] width 290 height 19
click at [74, 149] on input "c. Loose front panel USB connector" at bounding box center [74, 146] width 0 height 6
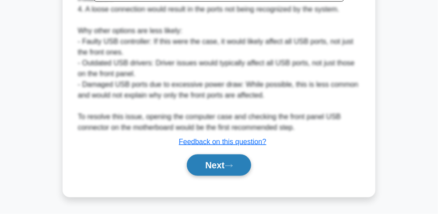
click at [214, 163] on button "Next" at bounding box center [219, 164] width 64 height 21
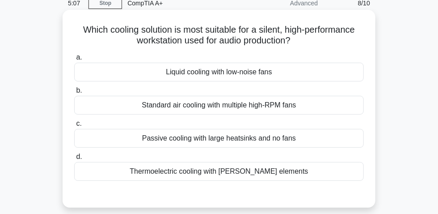
scroll to position [40, 0]
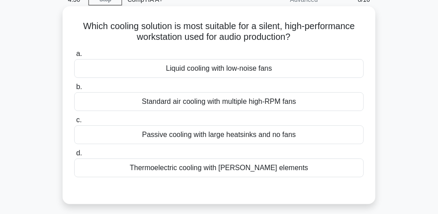
drag, startPoint x: 148, startPoint y: 169, endPoint x: 268, endPoint y: 170, distance: 119.8
click at [298, 171] on div "Thermoelectric cooling with Peltier elements" at bounding box center [219, 167] width 290 height 19
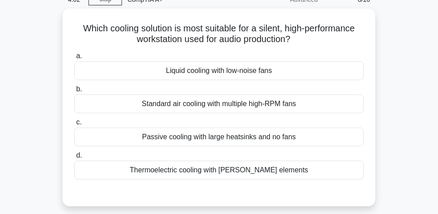
click at [380, 146] on div "Which cooling solution is most suitable for a silent, high-performance workstat…" at bounding box center [219, 112] width 322 height 208
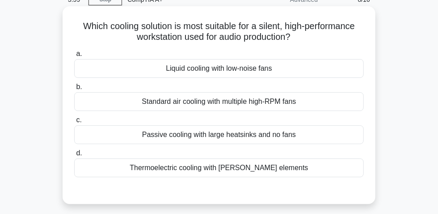
click at [235, 171] on div "Thermoelectric cooling with Peltier elements" at bounding box center [219, 167] width 290 height 19
click at [207, 173] on div "Thermoelectric cooling with Peltier elements" at bounding box center [219, 167] width 290 height 19
click at [156, 172] on div "Thermoelectric cooling with Peltier elements" at bounding box center [219, 167] width 290 height 19
click at [74, 156] on input "d. Thermoelectric cooling with Peltier elements" at bounding box center [74, 153] width 0 height 6
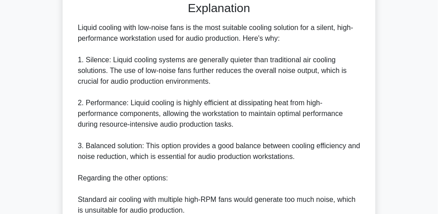
scroll to position [244, 0]
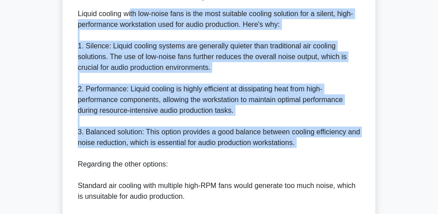
drag, startPoint x: 72, startPoint y: 15, endPoint x: 334, endPoint y: 152, distance: 296.5
click at [334, 152] on div "Which cooling solution is most suitable for a silent, high-performance workstat…" at bounding box center [219, 77] width 306 height 542
copy div "Liquid cooling with low-noise fans is the most suitable cooling solution for a …"
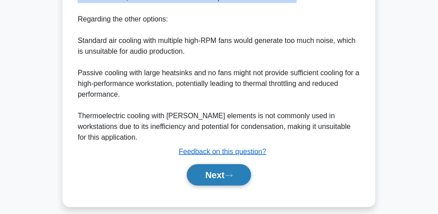
scroll to position [390, 0]
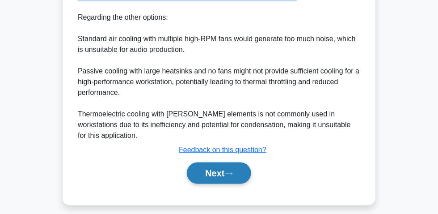
click at [201, 162] on button "Next" at bounding box center [219, 172] width 64 height 21
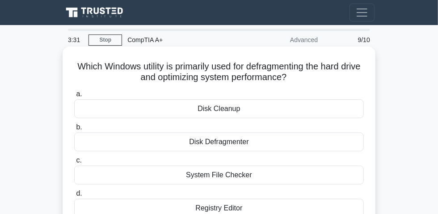
scroll to position [40, 0]
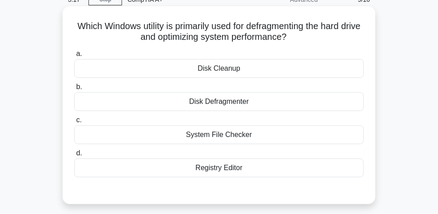
drag, startPoint x: 225, startPoint y: 105, endPoint x: 218, endPoint y: 111, distance: 9.5
click at [225, 105] on div "Disk Defragmenter" at bounding box center [219, 101] width 290 height 19
click at [74, 90] on input "b. Disk Defragmenter" at bounding box center [74, 87] width 0 height 6
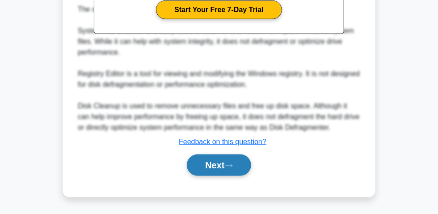
click at [211, 168] on button "Next" at bounding box center [219, 164] width 64 height 21
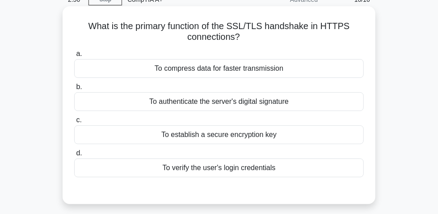
click at [232, 108] on div "To authenticate the server's digital signature" at bounding box center [219, 101] width 290 height 19
click at [74, 90] on input "b. To authenticate the server's digital signature" at bounding box center [74, 87] width 0 height 6
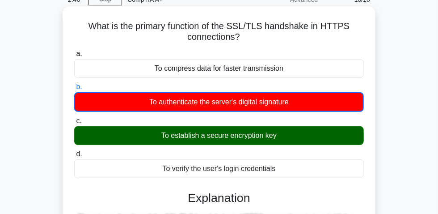
drag, startPoint x: 87, startPoint y: 27, endPoint x: 274, endPoint y: 43, distance: 188.4
click at [274, 43] on h5 "What is the primary function of the SSL/TLS handshake in HTTPS connections? .sp…" at bounding box center [218, 32] width 291 height 22
copy h5 "What is the primary function of the SSL/TLS handshake in HTTPS connections?"
drag, startPoint x: 159, startPoint y: 137, endPoint x: 257, endPoint y: 145, distance: 98.7
click at [290, 138] on div "To establish a secure encryption key" at bounding box center [219, 135] width 290 height 19
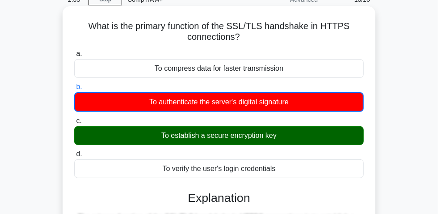
copy div "To establish a secure encryption key"
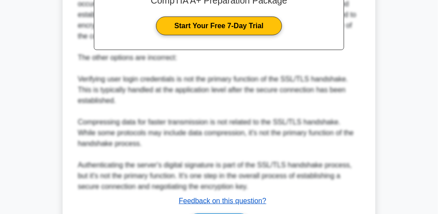
scroll to position [358, 0]
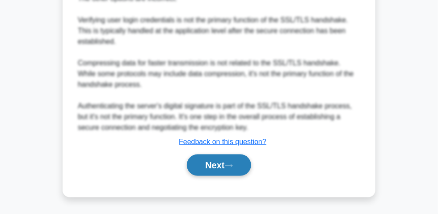
click at [213, 166] on button "Next" at bounding box center [219, 164] width 64 height 21
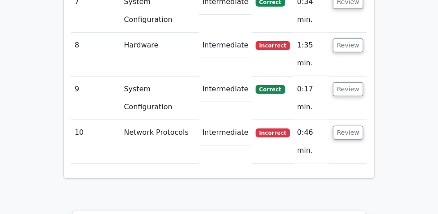
scroll to position [1477, 0]
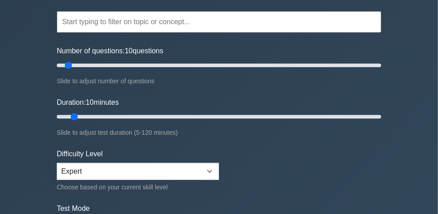
scroll to position [162, 0]
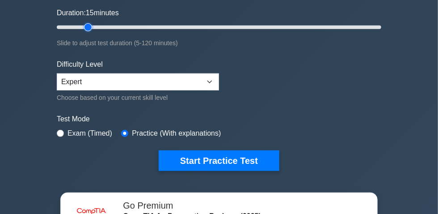
type input "15"
click at [89, 33] on input "Duration: 15 minutes" at bounding box center [219, 27] width 325 height 11
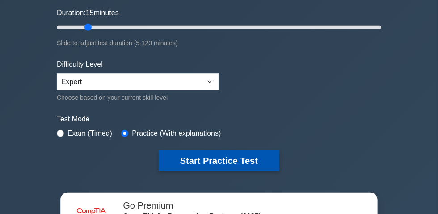
click at [223, 165] on button "Start Practice Test" at bounding box center [219, 160] width 121 height 21
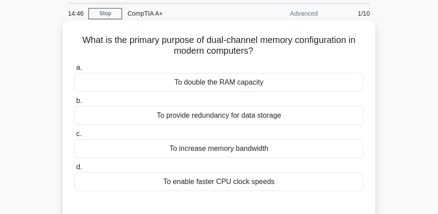
scroll to position [40, 0]
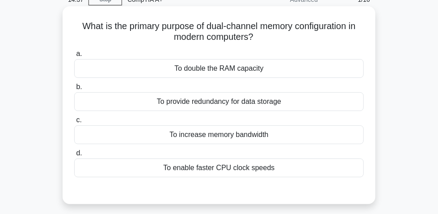
click at [230, 140] on div "To increase memory bandwidth" at bounding box center [219, 134] width 290 height 19
click at [74, 123] on input "c. To increase memory bandwidth" at bounding box center [74, 120] width 0 height 6
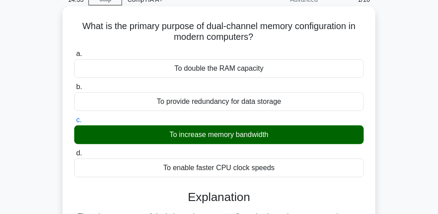
drag, startPoint x: 76, startPoint y: 31, endPoint x: 295, endPoint y: 43, distance: 219.8
click at [295, 43] on h5 "What is the primary purpose of dual-channel memory configuration in modern comp…" at bounding box center [218, 32] width 291 height 22
copy h5 "What is the primary purpose of dual-channel memory configuration in modern comp…"
drag, startPoint x: 305, startPoint y: 136, endPoint x: 241, endPoint y: 152, distance: 65.5
click at [345, 138] on div "To increase memory bandwidth" at bounding box center [219, 134] width 290 height 19
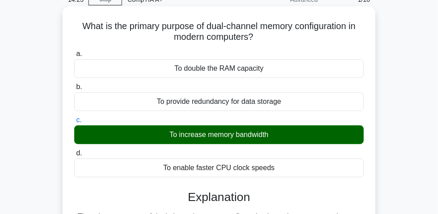
copy div "To increase memory bandwidth"
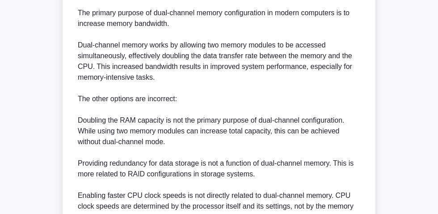
scroll to position [203, 0]
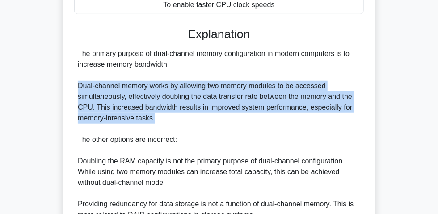
drag, startPoint x: 72, startPoint y: 90, endPoint x: 159, endPoint y: 115, distance: 90.7
click at [209, 122] on div "What is the primary purpose of dual-channel memory configuration in modern comp…" at bounding box center [219, 85] width 306 height 476
copy div "Dual-channel memory works by allowing two memory modules to be accessed simulta…"
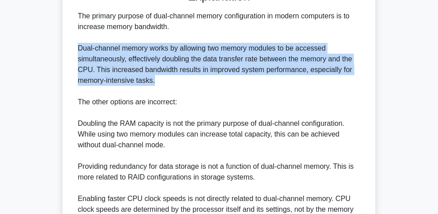
scroll to position [336, 0]
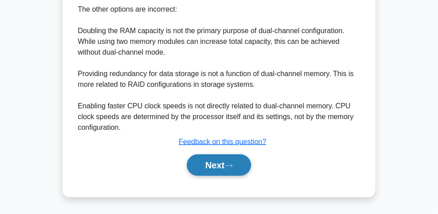
click at [220, 164] on button "Next" at bounding box center [219, 164] width 64 height 21
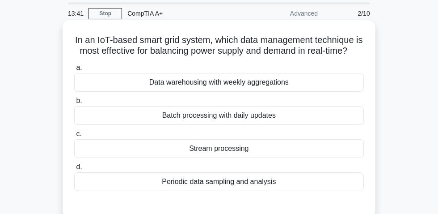
scroll to position [40, 0]
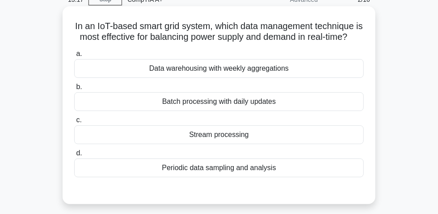
drag, startPoint x: 150, startPoint y: 84, endPoint x: 280, endPoint y: 82, distance: 129.6
click at [295, 78] on div "Data warehousing with weekly aggregations" at bounding box center [219, 68] width 290 height 19
drag, startPoint x: 157, startPoint y: 182, endPoint x: 275, endPoint y: 181, distance: 118.0
click at [329, 193] on div "a. Data warehousing with weekly aggregations b. Batch processing with daily upd…" at bounding box center [218, 119] width 291 height 147
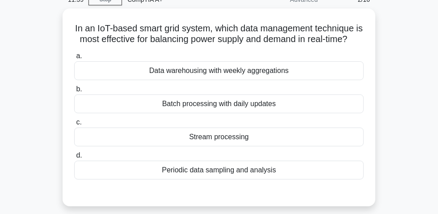
click at [380, 182] on div "In an IoT-based smart grid system, which data management technique is most effe…" at bounding box center [219, 112] width 322 height 208
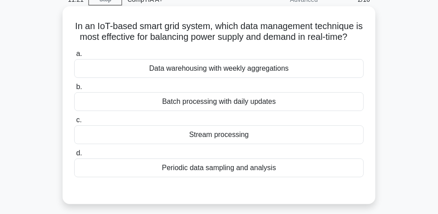
click at [129, 177] on div "Periodic data sampling and analysis" at bounding box center [219, 167] width 290 height 19
click at [74, 156] on input "d. Periodic data sampling and analysis" at bounding box center [74, 153] width 0 height 6
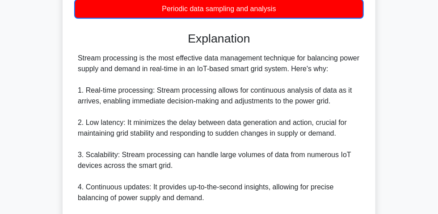
scroll to position [244, 0]
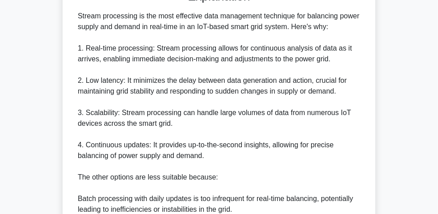
click at [438, 76] on main "11:17 Stop CompTIA A+ Advanced 2/10 In an IoT-based smart grid system, which da…" at bounding box center [219, 85] width 438 height 608
click at [380, 54] on div "In an IoT-based smart grid system, which data management technique is most effe…" at bounding box center [219, 95] width 322 height 581
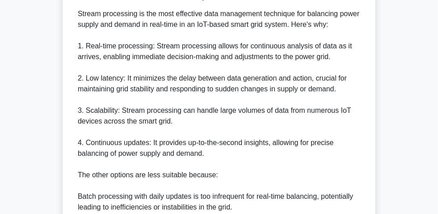
click at [367, 49] on div "In an IoT-based smart grid system, which data management technique is most effe…" at bounding box center [219, 87] width 306 height 563
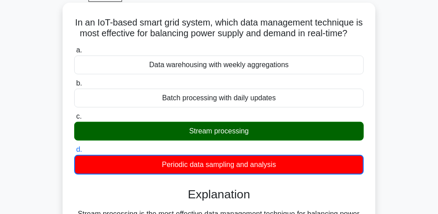
scroll to position [0, 0]
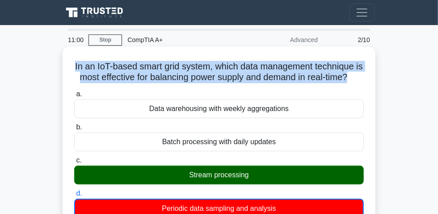
drag, startPoint x: 74, startPoint y: 71, endPoint x: 364, endPoint y: 77, distance: 290.6
click at [364, 77] on h5 "In an IoT-based smart grid system, which data management technique is most effe…" at bounding box center [218, 72] width 291 height 22
copy h5 "In an IoT-based smart grid system, which data management technique is most effe…"
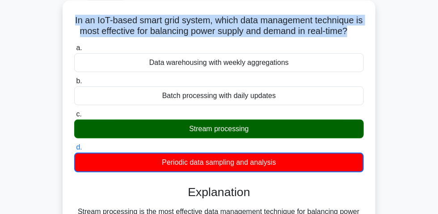
scroll to position [81, 0]
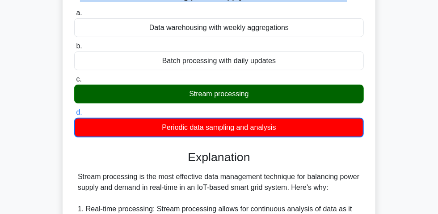
drag, startPoint x: 186, startPoint y: 110, endPoint x: 236, endPoint y: 112, distance: 50.5
click at [252, 103] on div "Stream processing" at bounding box center [219, 93] width 290 height 19
copy div "Stream processing"
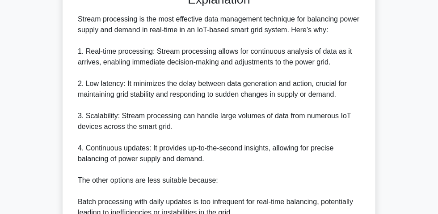
scroll to position [244, 0]
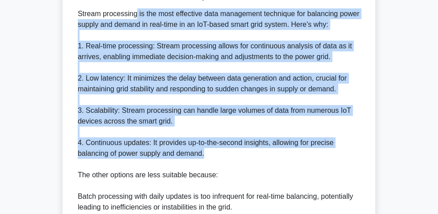
drag, startPoint x: 74, startPoint y: 28, endPoint x: 201, endPoint y: 161, distance: 184.3
click at [226, 169] on div "Stream processing is the most effective data management technique for balancing…" at bounding box center [219, 158] width 290 height 300
copy div "Stream processing is the most effective data management technique for balancing…"
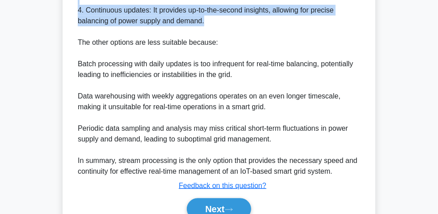
scroll to position [433, 0]
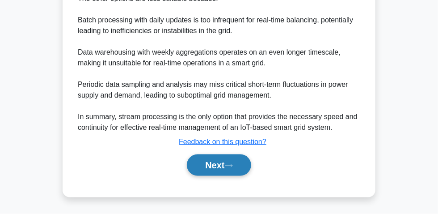
click at [231, 166] on icon at bounding box center [228, 165] width 7 height 3
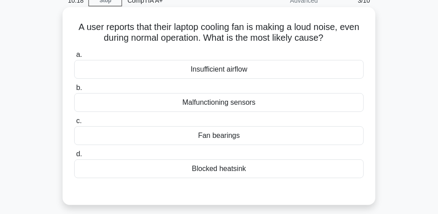
scroll to position [25, 0]
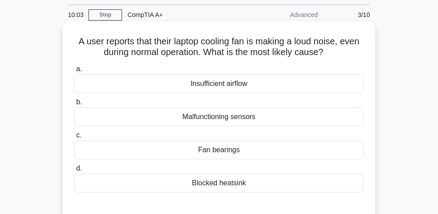
drag, startPoint x: 198, startPoint y: 155, endPoint x: 227, endPoint y: 157, distance: 29.6
click at [244, 159] on div "Fan bearings" at bounding box center [219, 149] width 290 height 19
click at [259, 155] on div "Fan bearings" at bounding box center [219, 149] width 290 height 19
click at [74, 138] on input "c. Fan bearings" at bounding box center [74, 135] width 0 height 6
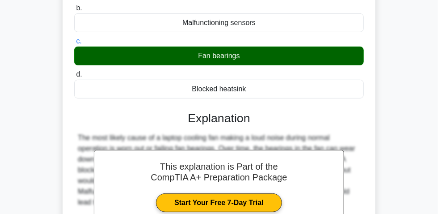
scroll to position [228, 0]
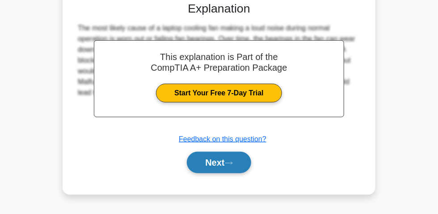
click at [222, 168] on button "Next" at bounding box center [219, 162] width 64 height 21
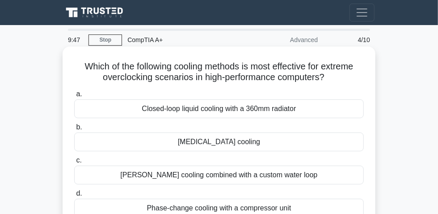
scroll to position [40, 0]
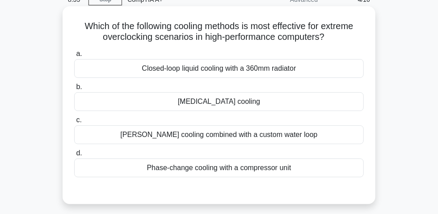
click at [266, 175] on div "Phase-change cooling with a compressor unit" at bounding box center [219, 167] width 290 height 19
click at [74, 156] on input "d. Phase-change cooling with a compressor unit" at bounding box center [74, 153] width 0 height 6
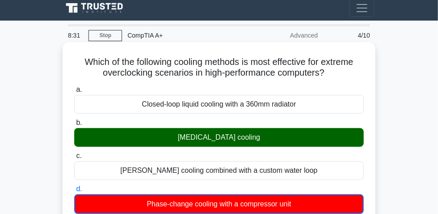
scroll to position [0, 0]
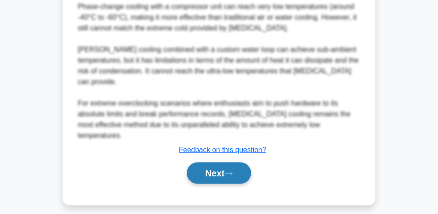
click at [215, 162] on button "Next" at bounding box center [219, 172] width 64 height 21
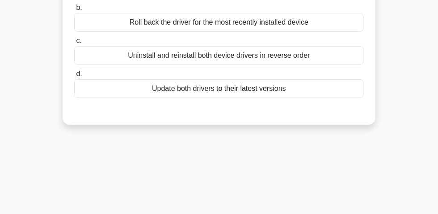
scroll to position [25, 0]
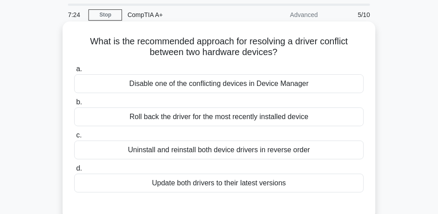
click at [247, 190] on div "Update both drivers to their latest versions" at bounding box center [219, 182] width 290 height 19
click at [74, 171] on input "d. Update both drivers to their latest versions" at bounding box center [74, 168] width 0 height 6
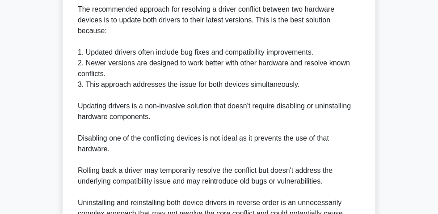
scroll to position [310, 0]
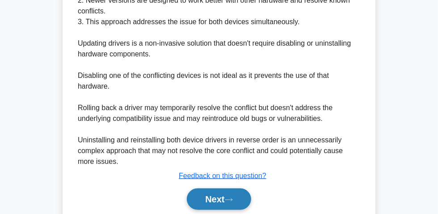
click at [227, 192] on button "Next" at bounding box center [219, 198] width 64 height 21
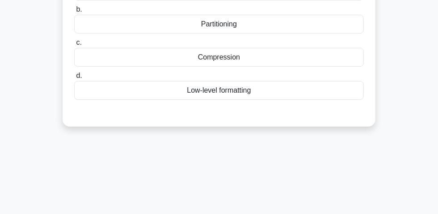
scroll to position [25, 0]
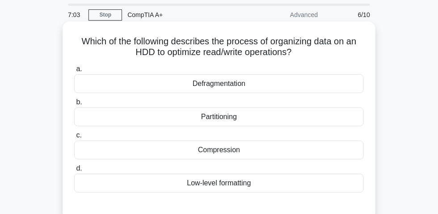
drag, startPoint x: 75, startPoint y: 46, endPoint x: 315, endPoint y: 52, distance: 240.1
click at [315, 52] on h5 "Which of the following describes the process of organizing data on an HDD to op…" at bounding box center [218, 47] width 291 height 22
click at [219, 88] on div "Defragmentation" at bounding box center [219, 83] width 290 height 19
click at [74, 72] on input "a. Defragmentation" at bounding box center [74, 69] width 0 height 6
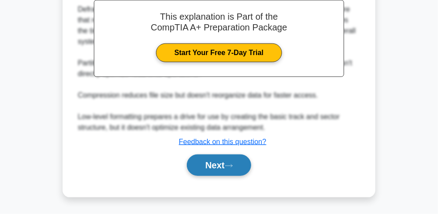
click at [222, 161] on button "Next" at bounding box center [219, 164] width 64 height 21
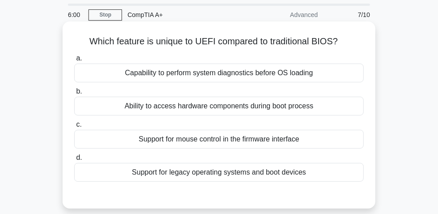
click at [192, 132] on label "c. Support for mouse control in the firmware interface" at bounding box center [219, 134] width 290 height 30
click at [74, 127] on input "c. Support for mouse control in the firmware interface" at bounding box center [74, 125] width 0 height 6
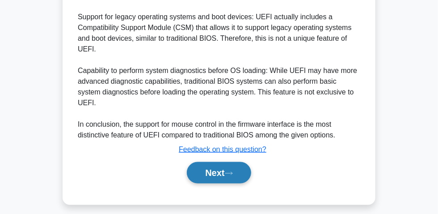
click at [217, 168] on button "Next" at bounding box center [219, 172] width 64 height 21
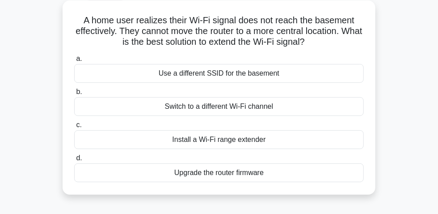
scroll to position [66, 0]
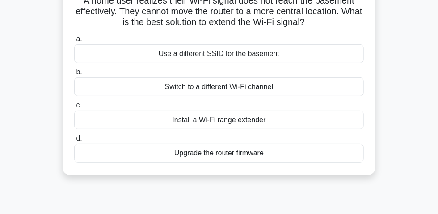
click at [233, 126] on div "Install a Wi-Fi range extender" at bounding box center [219, 119] width 290 height 19
click at [74, 108] on input "c. Install a Wi-Fi range extender" at bounding box center [74, 105] width 0 height 6
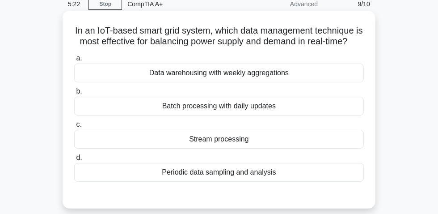
scroll to position [40, 0]
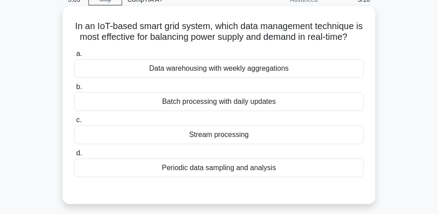
click at [216, 144] on div "Stream processing" at bounding box center [219, 134] width 290 height 19
click at [74, 123] on input "c. Stream processing" at bounding box center [74, 120] width 0 height 6
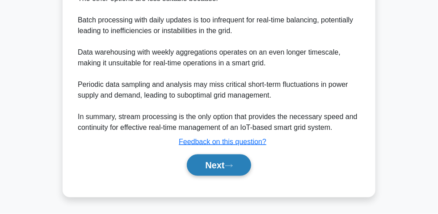
click at [217, 166] on button "Next" at bounding box center [219, 164] width 64 height 21
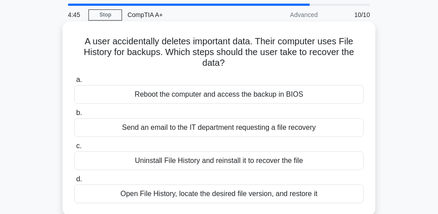
scroll to position [66, 0]
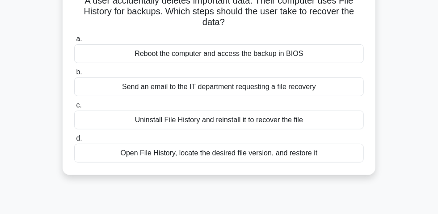
click at [208, 157] on div "Open File History, locate the desired file version, and restore it" at bounding box center [219, 152] width 290 height 19
click at [74, 141] on input "d. Open File History, locate the desired file version, and restore it" at bounding box center [74, 138] width 0 height 6
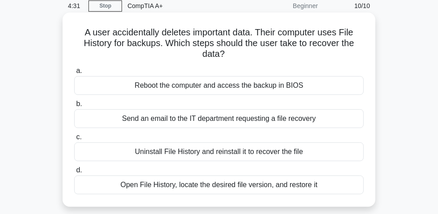
scroll to position [0, 0]
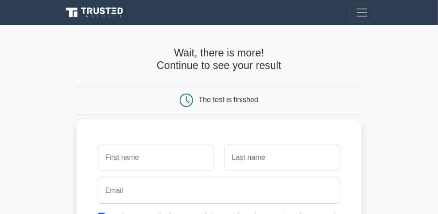
scroll to position [81, 0]
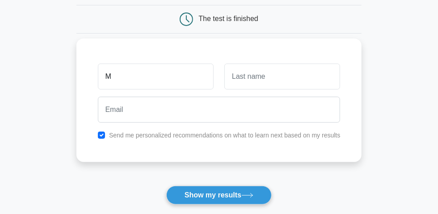
type input "Mahtab"
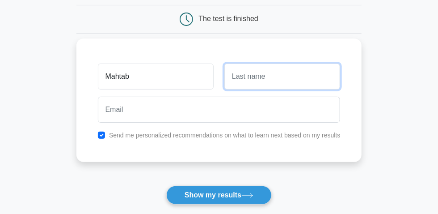
click at [237, 80] on input "text" at bounding box center [282, 76] width 116 height 26
type input "Shirvaniboroujeni"
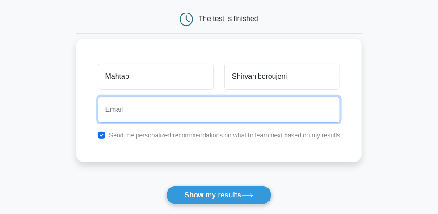
click at [188, 122] on input "email" at bounding box center [219, 110] width 243 height 26
type input "[PERSON_NAME][EMAIL_ADDRESS][DOMAIN_NAME]"
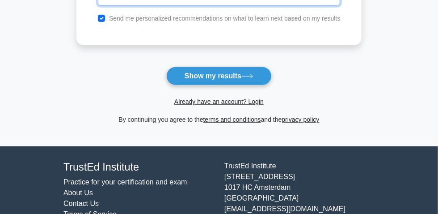
scroll to position [203, 0]
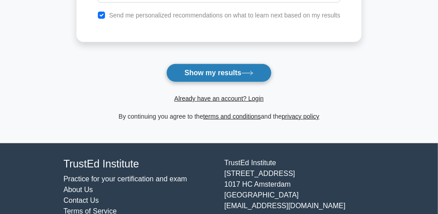
click at [219, 75] on button "Show my results" at bounding box center [218, 72] width 105 height 19
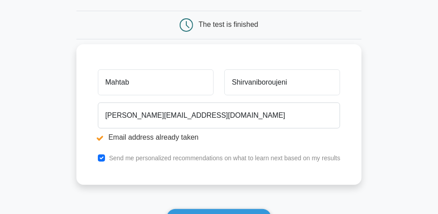
scroll to position [122, 0]
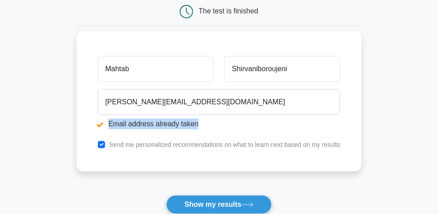
drag, startPoint x: 109, startPoint y: 127, endPoint x: 181, endPoint y: 126, distance: 72.9
click at [205, 126] on li "Email address already taken" at bounding box center [219, 123] width 243 height 11
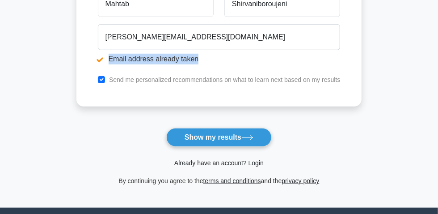
scroll to position [203, 0]
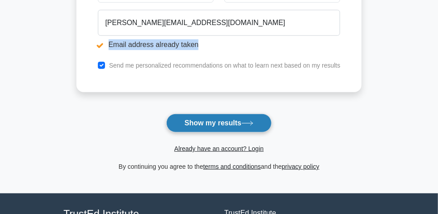
click at [215, 127] on button "Show my results" at bounding box center [218, 123] width 105 height 19
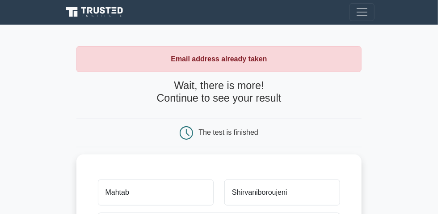
scroll to position [162, 0]
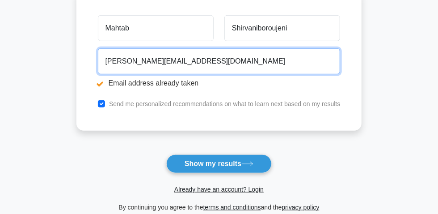
click at [207, 67] on input "[PERSON_NAME][EMAIL_ADDRESS][DOMAIN_NAME]" at bounding box center [219, 61] width 243 height 26
click at [205, 61] on input "[PERSON_NAME][EMAIL_ADDRESS][DOMAIN_NAME]" at bounding box center [219, 61] width 243 height 26
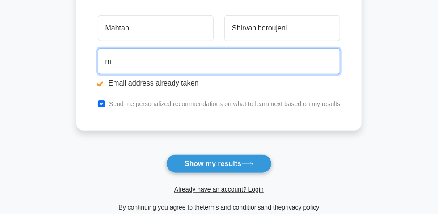
type input "m_shirvani_b@yahoo.com"
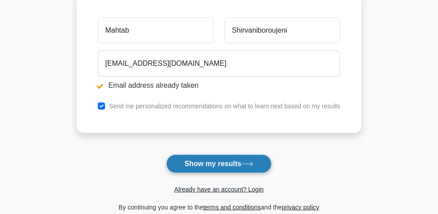
click at [226, 167] on button "Show my results" at bounding box center [218, 163] width 105 height 19
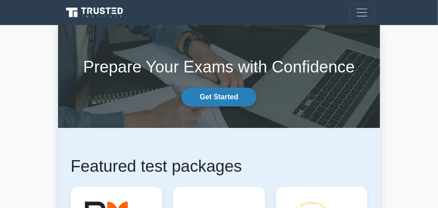
click at [219, 103] on link "Get Started" at bounding box center [218, 97] width 75 height 19
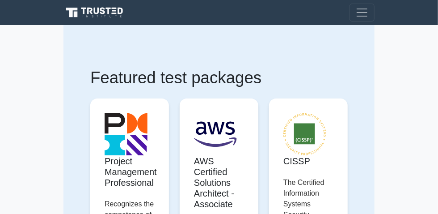
click at [0, 0] on link "Mahtab" at bounding box center [0, 0] width 0 height 0
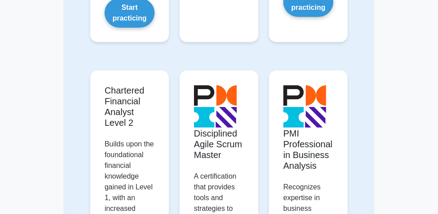
scroll to position [1547, 0]
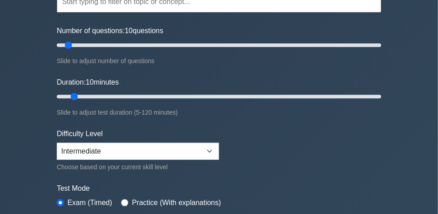
scroll to position [81, 0]
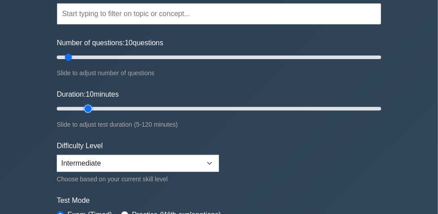
type input "15"
click at [90, 111] on input "Duration: 10 minutes" at bounding box center [219, 108] width 325 height 11
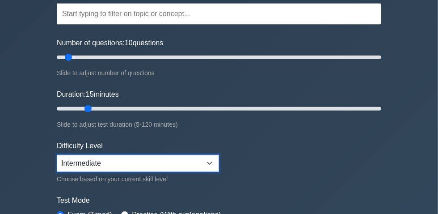
click at [108, 169] on select "Beginner Intermediate Expert" at bounding box center [138, 163] width 162 height 17
select select "expert"
click at [57, 156] on select "Beginner Intermediate Expert" at bounding box center [138, 163] width 162 height 17
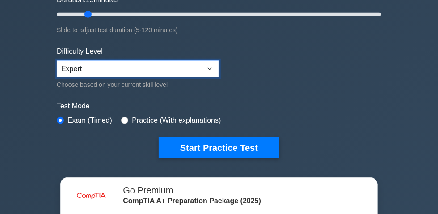
scroll to position [284, 0]
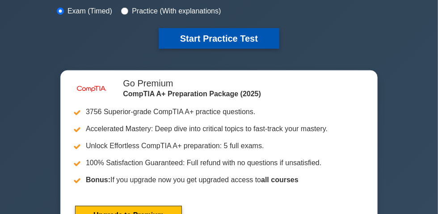
click at [201, 36] on button "Start Practice Test" at bounding box center [219, 38] width 121 height 21
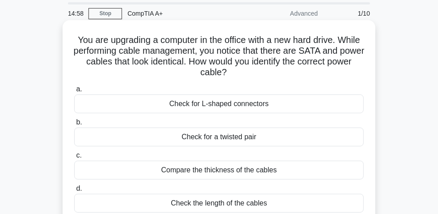
scroll to position [40, 0]
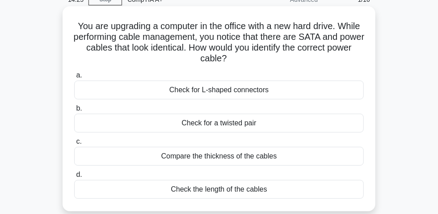
drag, startPoint x: 82, startPoint y: 30, endPoint x: 271, endPoint y: 55, distance: 190.3
click at [291, 57] on h5 "You are upgrading a computer in the office with a new hard drive. While perform…" at bounding box center [218, 43] width 291 height 44
click at [253, 89] on div "Check for L-shaped connectors" at bounding box center [219, 89] width 290 height 19
click at [74, 78] on input "a. Check for L-shaped connectors" at bounding box center [74, 75] width 0 height 6
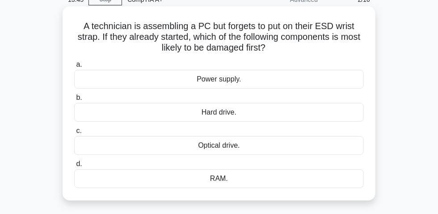
click at [215, 182] on div "RAM." at bounding box center [219, 178] width 290 height 19
click at [74, 167] on input "d. RAM." at bounding box center [74, 164] width 0 height 6
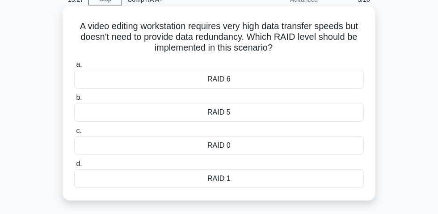
click at [226, 146] on div "RAID 0" at bounding box center [219, 145] width 290 height 19
click at [74, 134] on input "c. RAID 0" at bounding box center [74, 131] width 0 height 6
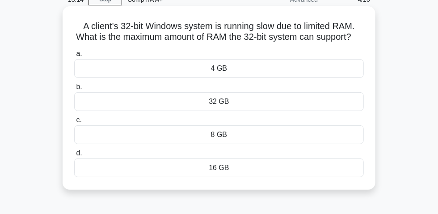
click at [217, 144] on div "8 GB" at bounding box center [219, 134] width 290 height 19
click at [74, 123] on input "c. 8 GB" at bounding box center [74, 120] width 0 height 6
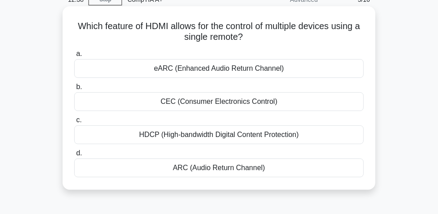
click at [238, 141] on div "HDCP (High-bandwidth Digital Content Protection)" at bounding box center [219, 134] width 290 height 19
click at [74, 123] on input "c. HDCP (High-bandwidth Digital Content Protection)" at bounding box center [74, 120] width 0 height 6
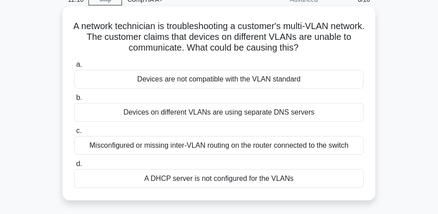
drag, startPoint x: 130, startPoint y: 28, endPoint x: 336, endPoint y: 49, distance: 207.6
click at [336, 49] on h5 "A network technician is troubleshooting a customer's multi-VLAN network. The cu…" at bounding box center [218, 37] width 291 height 33
click at [274, 149] on div "Misconfigured or missing inter-VLAN routing on the router connected to the swit…" at bounding box center [219, 145] width 290 height 19
click at [219, 151] on div "Misconfigured or missing inter-VLAN routing on the router connected to the swit…" at bounding box center [219, 145] width 290 height 19
click at [74, 134] on input "c. Misconfigured or missing inter-VLAN routing on the router connected to the s…" at bounding box center [74, 131] width 0 height 6
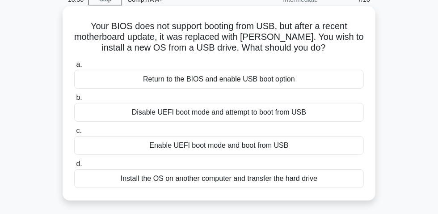
click at [213, 149] on div "Enable UEFI boot mode and boot from USB" at bounding box center [219, 145] width 290 height 19
click at [74, 134] on input "c. Enable UEFI boot mode and boot from USB" at bounding box center [74, 131] width 0 height 6
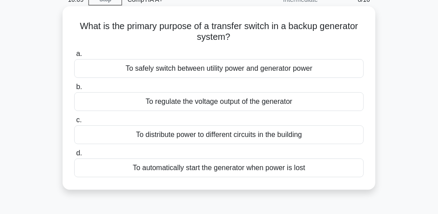
click at [206, 139] on div "To distribute power to different circuits in the building" at bounding box center [219, 134] width 290 height 19
click at [74, 123] on input "c. To distribute power to different circuits in the building" at bounding box center [74, 120] width 0 height 6
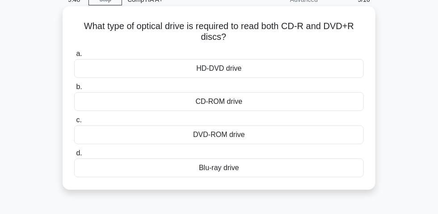
click at [225, 139] on div "DVD-ROM drive" at bounding box center [219, 134] width 290 height 19
click at [74, 123] on input "c. DVD-ROM drive" at bounding box center [74, 120] width 0 height 6
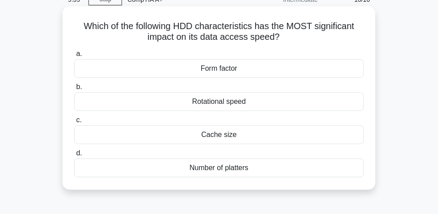
drag, startPoint x: 83, startPoint y: 29, endPoint x: 291, endPoint y: 39, distance: 208.6
click at [298, 37] on h5 "Which of the following HDD characteristics has the MOST significant impact on i…" at bounding box center [218, 32] width 291 height 22
click at [236, 106] on div "Rotational speed" at bounding box center [219, 101] width 290 height 19
click at [74, 90] on input "b. Rotational speed" at bounding box center [74, 87] width 0 height 6
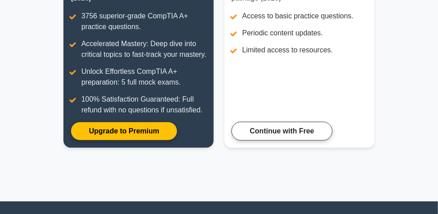
scroll to position [99, 0]
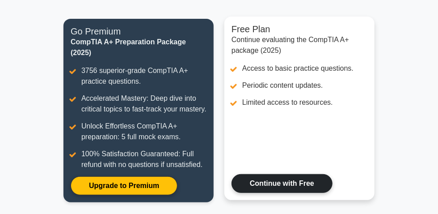
click at [275, 174] on link "Continue with Free" at bounding box center [282, 183] width 101 height 19
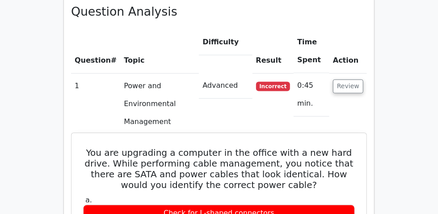
scroll to position [650, 0]
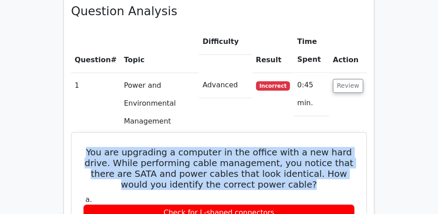
drag, startPoint x: 85, startPoint y: 67, endPoint x: 268, endPoint y: 100, distance: 185.7
click at [268, 147] on h5 "You are upgrading a computer in the office with a new hard drive. While perform…" at bounding box center [219, 168] width 274 height 43
copy h5 "You are upgrading a computer in the office with a new hard drive. While perform…"
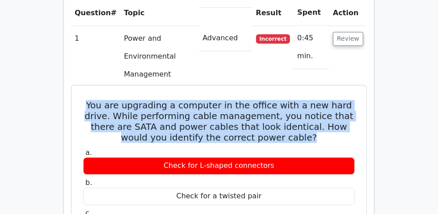
scroll to position [731, 0]
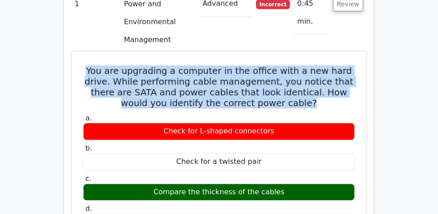
drag, startPoint x: 158, startPoint y: 104, endPoint x: 304, endPoint y: 110, distance: 146.3
click at [319, 183] on div "Compare the thickness of the cables" at bounding box center [219, 191] width 272 height 17
copy div "Compare the thickness of the cables"
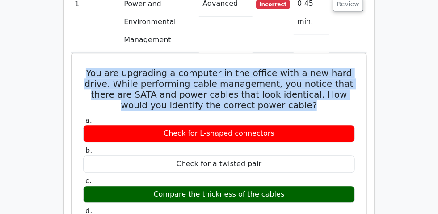
scroll to position [813, 0]
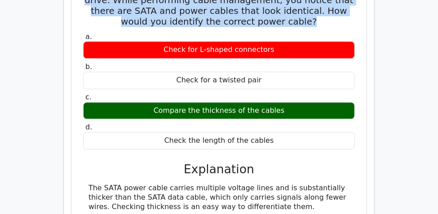
drag, startPoint x: 79, startPoint y: 101, endPoint x: 172, endPoint y: 119, distance: 94.8
click at [205, 183] on div "The SATA power cable carries multiple voltage lines and is substantially thicke…" at bounding box center [219, 210] width 272 height 54
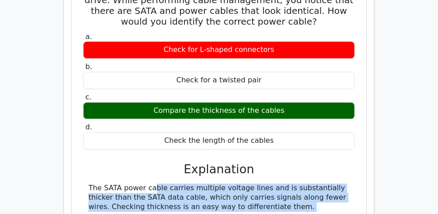
drag, startPoint x: 69, startPoint y: 93, endPoint x: 63, endPoint y: 92, distance: 6.4
click at [75, 93] on div "You are upgrading a computer in the office with a new hard drive. While perform…" at bounding box center [219, 108] width 288 height 271
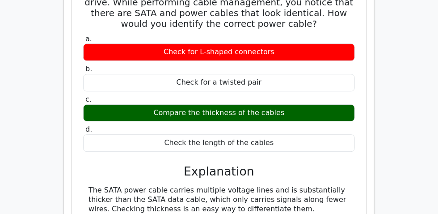
drag, startPoint x: 15, startPoint y: 108, endPoint x: 40, endPoint y: 99, distance: 26.0
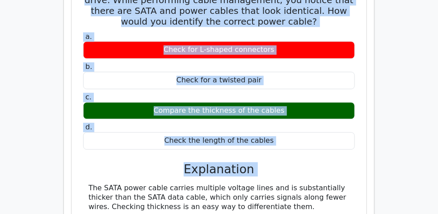
click at [75, 97] on div "You are upgrading a computer in the office with a new hard drive. While perform…" at bounding box center [219, 108] width 288 height 271
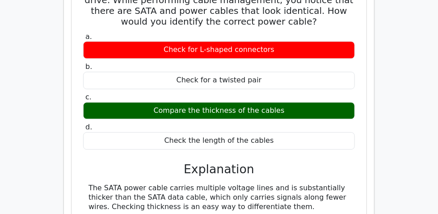
drag, startPoint x: 77, startPoint y: 100, endPoint x: 185, endPoint y: 118, distance: 109.2
click at [187, 183] on div "The SATA power cable carries multiple voltage lines and is substantially thicke…" at bounding box center [219, 197] width 272 height 28
copy div "The SATA power cable carries multiple voltage lines and is substantially thicke…"
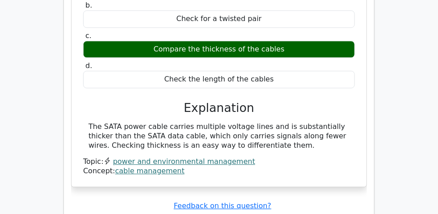
scroll to position [934, 0]
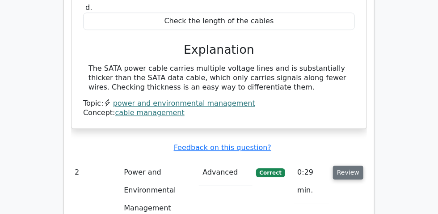
click at [363, 165] on button "Review" at bounding box center [348, 172] width 30 height 14
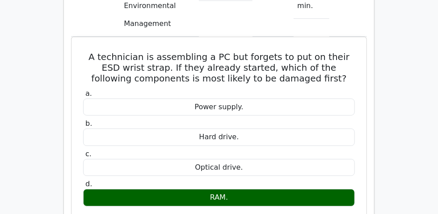
scroll to position [1138, 0]
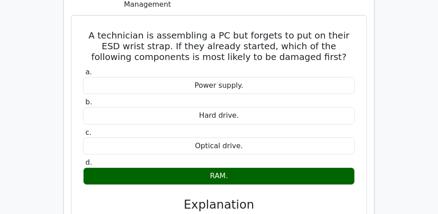
drag, startPoint x: 80, startPoint y: 100, endPoint x: 169, endPoint y: 134, distance: 95.5
copy div "The most likely component to be damaged first if a technician assembles a PC wi…"
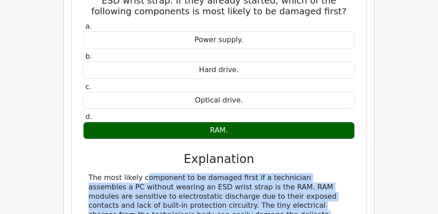
scroll to position [1300, 0]
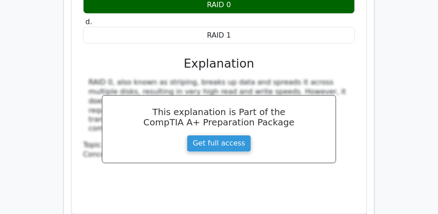
scroll to position [1707, 0]
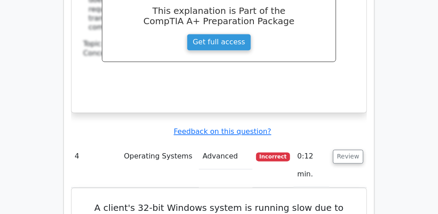
scroll to position [1788, 0]
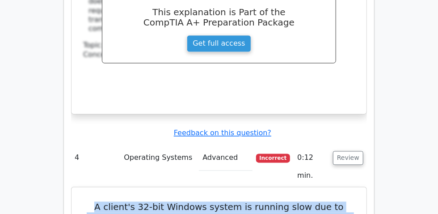
drag, startPoint x: 74, startPoint y: 28, endPoint x: 365, endPoint y: 42, distance: 290.9
copy h5 "A client's 32-bit Windows system is running slow due to limited RAM. What is th…"
drag, startPoint x: 204, startPoint y: 67, endPoint x: 217, endPoint y: 67, distance: 13.0
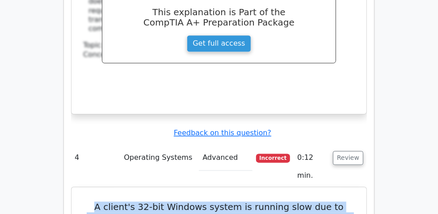
copy div "4 GB"
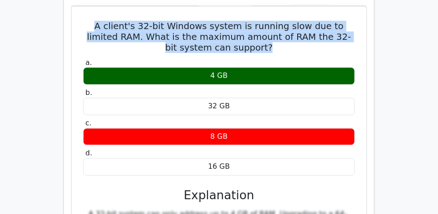
scroll to position [2072, 0]
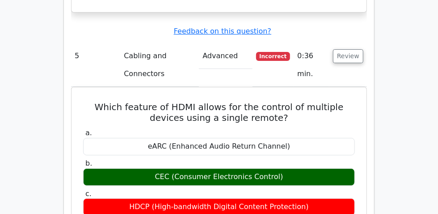
scroll to position [2316, 0]
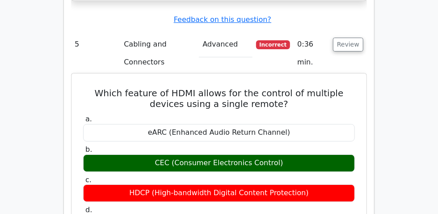
drag, startPoint x: 75, startPoint y: 80, endPoint x: 318, endPoint y: 113, distance: 245.3
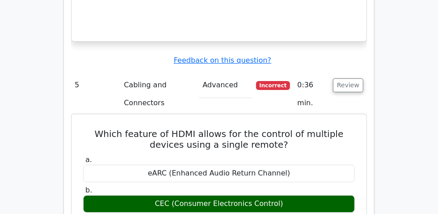
scroll to position [2194, 0]
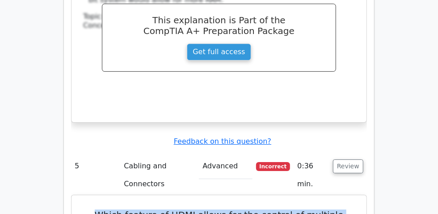
drag, startPoint x: 72, startPoint y: 4, endPoint x: 262, endPoint y: 14, distance: 190.3
copy h5 "Which feature of HDMI allows for the control of multiple devices using a single…"
drag, startPoint x: 157, startPoint y: 77, endPoint x: 283, endPoint y: 80, distance: 126.5
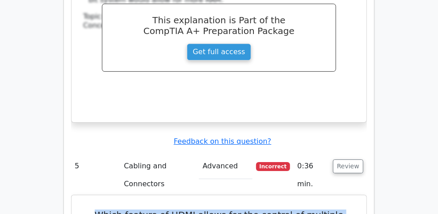
copy div "CEC (Consumer Electronics Control)"
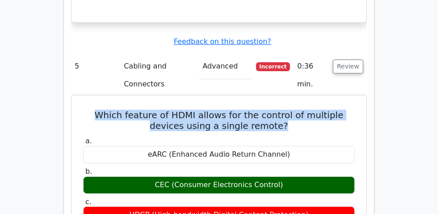
scroll to position [2316, 0]
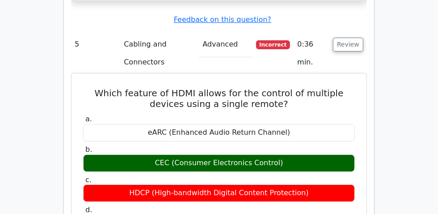
drag, startPoint x: 81, startPoint y: 78, endPoint x: 168, endPoint y: 115, distance: 94.3
copy div "CEC is a feature of HDMI that allows users to control multiple HDMI-connected d…"
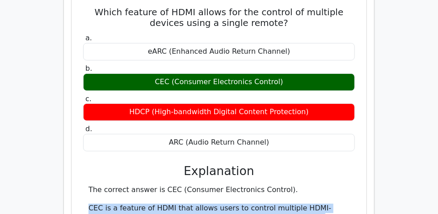
scroll to position [2397, 0]
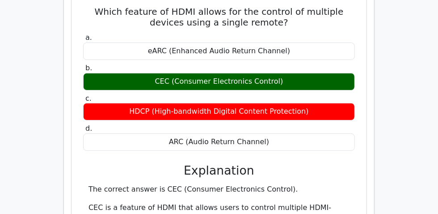
drag, startPoint x: 76, startPoint y: 74, endPoint x: 308, endPoint y: 152, distance: 244.7
copy div "ARC (Audio Return Channel) is a feature that allows audio to be sent from a TV …"
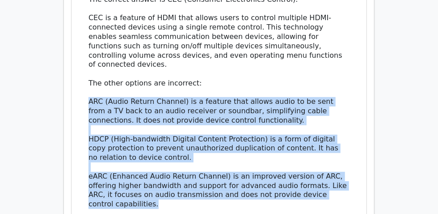
scroll to position [2601, 0]
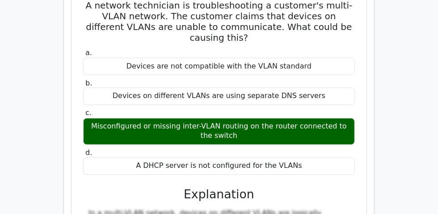
scroll to position [3007, 0]
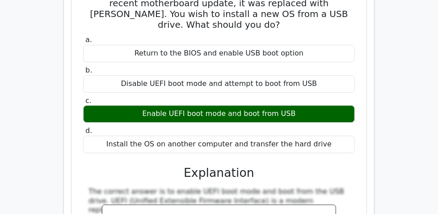
scroll to position [3373, 0]
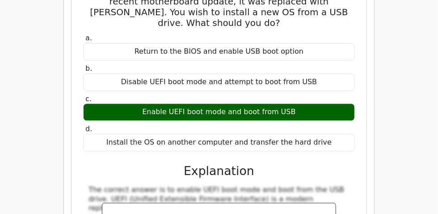
drag, startPoint x: 74, startPoint y: 87, endPoint x: 254, endPoint y: 97, distance: 180.4
drag, startPoint x: 117, startPoint y: 126, endPoint x: 323, endPoint y: 126, distance: 206.1
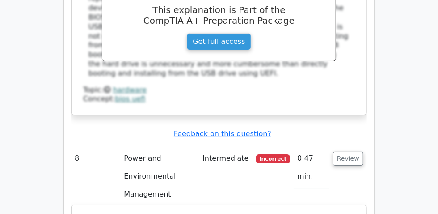
scroll to position [3616, 0]
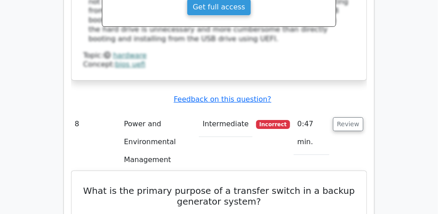
drag, startPoint x: 76, startPoint y: 21, endPoint x: 192, endPoint y: 80, distance: 129.7
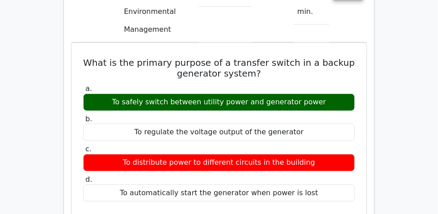
scroll to position [3779, 0]
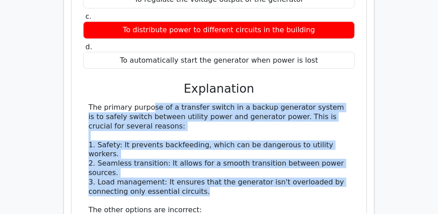
scroll to position [3860, 0]
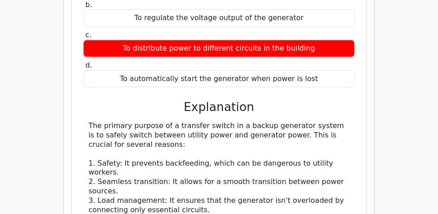
drag, startPoint x: 80, startPoint y: 79, endPoint x: 232, endPoint y: 95, distance: 153.3
drag, startPoint x: 189, startPoint y: 181, endPoint x: 295, endPoint y: 188, distance: 106.2
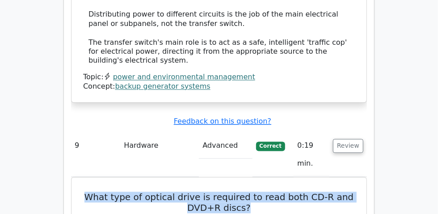
scroll to position [4226, 0]
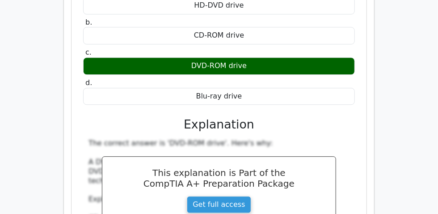
scroll to position [4348, 0]
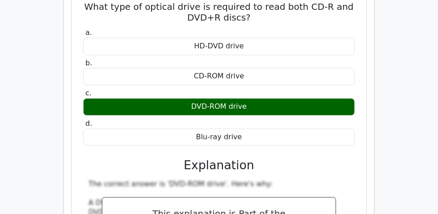
drag, startPoint x: 81, startPoint y: 46, endPoint x: 310, endPoint y: 61, distance: 229.8
drag, startPoint x: 76, startPoint y: 44, endPoint x: 301, endPoint y: 59, distance: 225.4
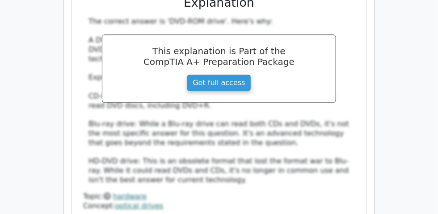
scroll to position [4389, 0]
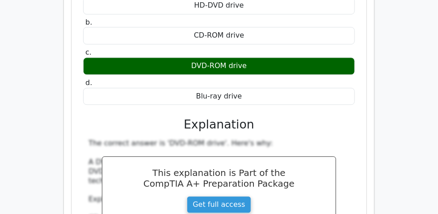
drag, startPoint x: 179, startPoint y: 75, endPoint x: 253, endPoint y: 75, distance: 74.6
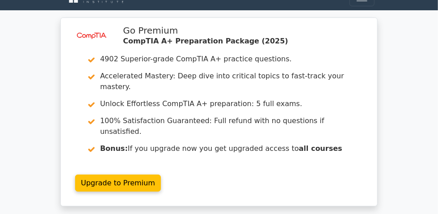
scroll to position [0, 0]
